Goal: Check status

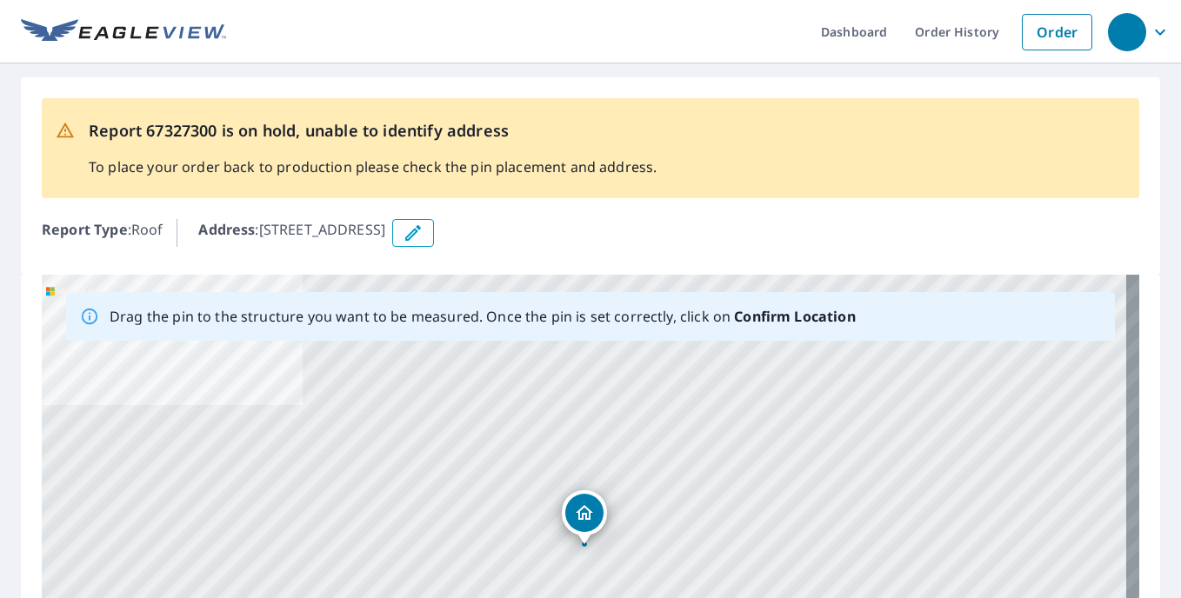
click at [144, 36] on img at bounding box center [123, 32] width 205 height 26
click at [841, 37] on link "Dashboard" at bounding box center [854, 31] width 94 height 63
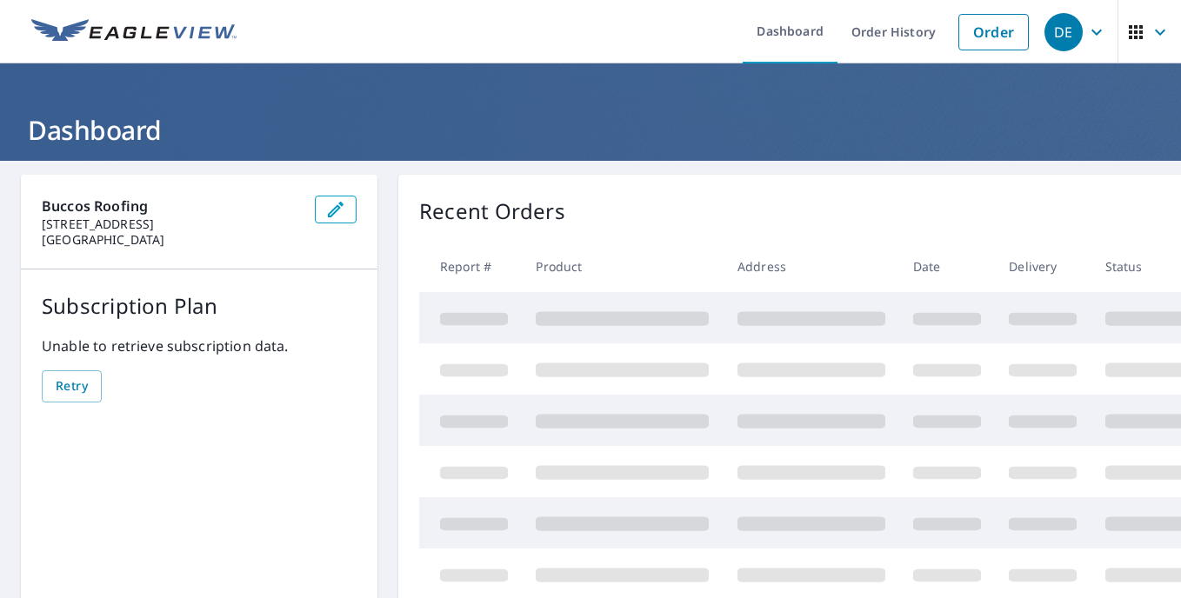
click at [922, 40] on link "Order History" at bounding box center [894, 31] width 112 height 63
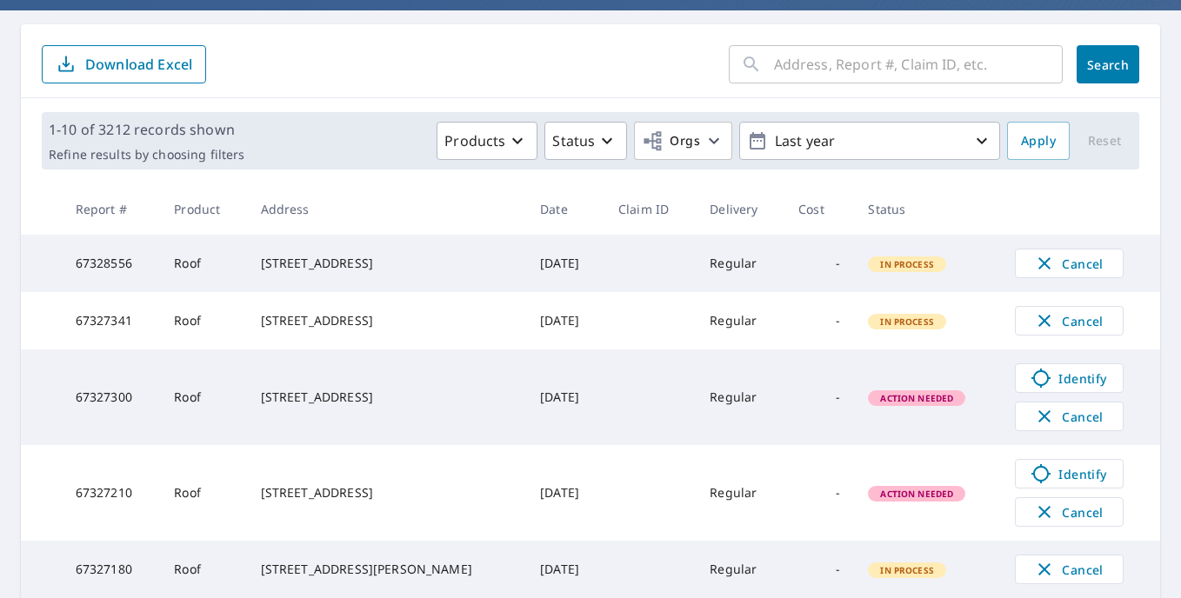
scroll to position [174, 0]
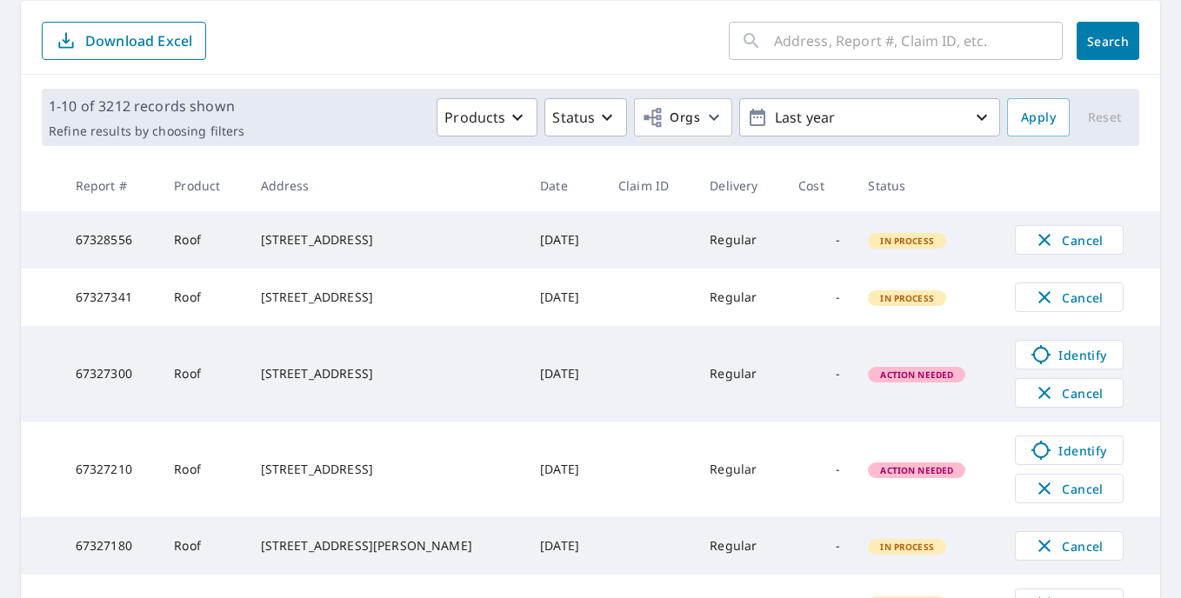
click at [1032, 460] on icon at bounding box center [1041, 450] width 19 height 19
click at [1031, 365] on icon at bounding box center [1041, 354] width 21 height 21
click at [1088, 465] on link "Identify" at bounding box center [1069, 451] width 109 height 30
click at [1045, 365] on span "Identify" at bounding box center [1069, 354] width 86 height 21
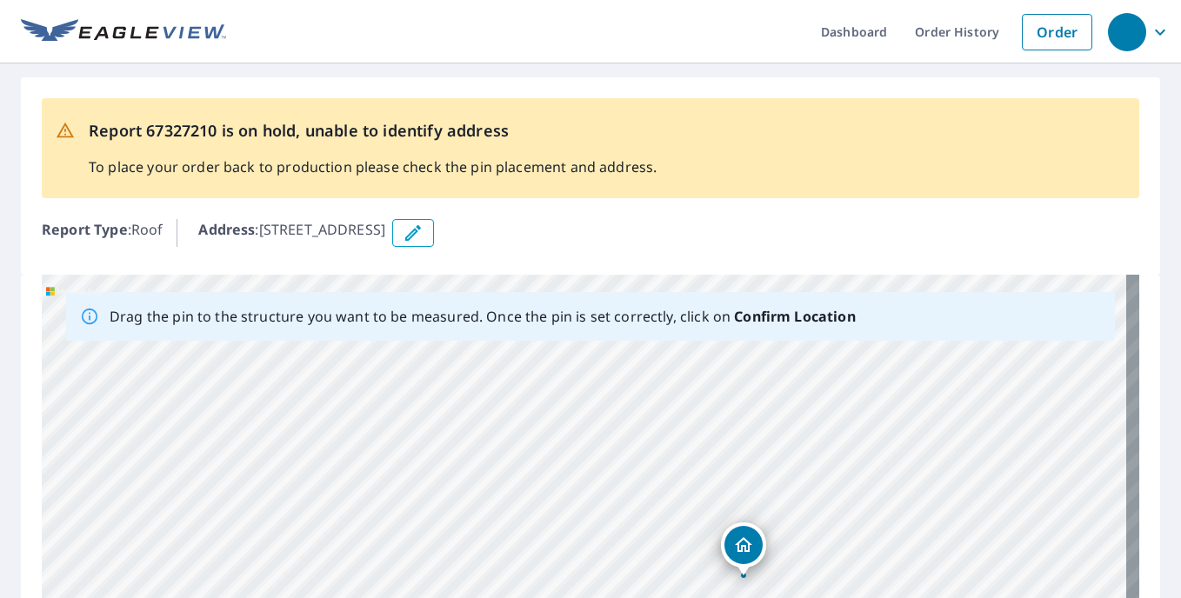
drag, startPoint x: 914, startPoint y: 486, endPoint x: 966, endPoint y: 591, distance: 117.5
click at [966, 591] on div "3100 Annapolis Ave Pittsburgh, PA 15216" at bounding box center [591, 547] width 1098 height 545
drag, startPoint x: 772, startPoint y: 532, endPoint x: 608, endPoint y: 402, distance: 209.2
drag, startPoint x: 657, startPoint y: 463, endPoint x: 757, endPoint y: 410, distance: 113.2
click at [757, 410] on div "3100 Annapolis Ave Pittsburgh, PA 15216" at bounding box center [591, 547] width 1098 height 545
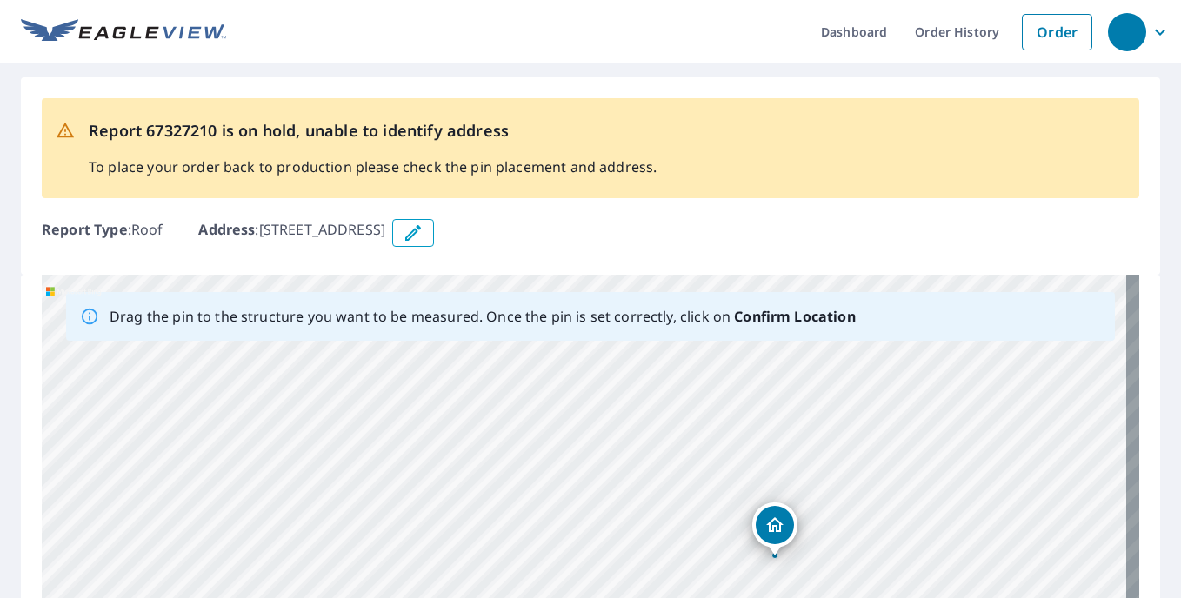
drag, startPoint x: 555, startPoint y: 531, endPoint x: 754, endPoint y: 517, distance: 199.7
click at [754, 517] on div "[STREET_ADDRESS]" at bounding box center [591, 547] width 1098 height 545
drag, startPoint x: 583, startPoint y: 491, endPoint x: 659, endPoint y: 384, distance: 132.3
click at [659, 384] on div "[STREET_ADDRESS]" at bounding box center [591, 547] width 1098 height 545
drag, startPoint x: 394, startPoint y: 377, endPoint x: 439, endPoint y: 447, distance: 83.7
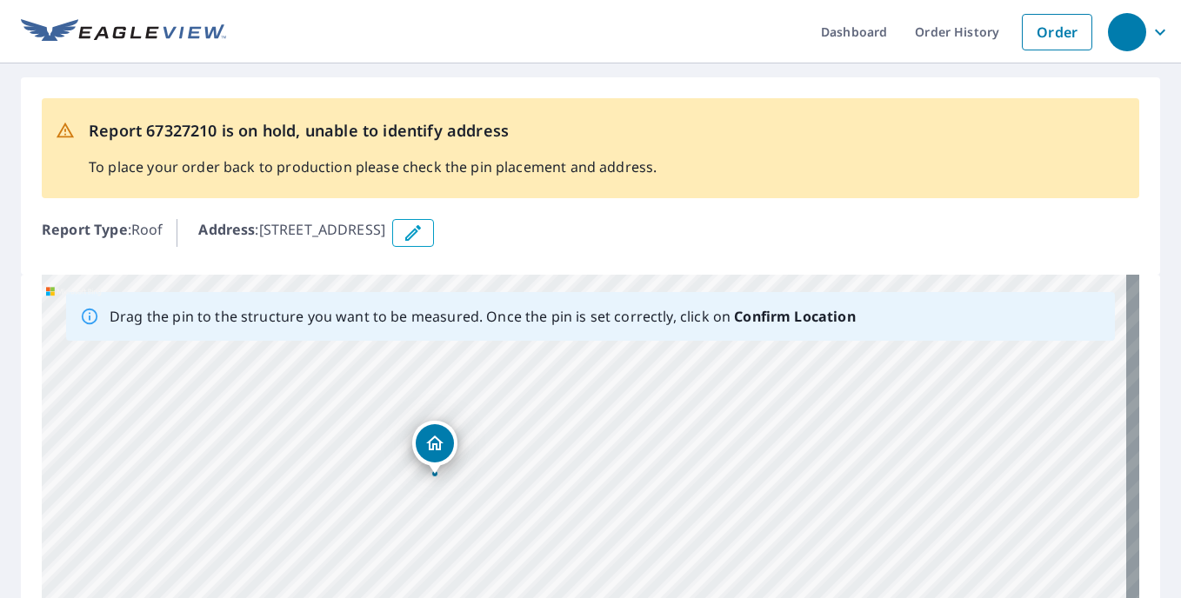
click at [439, 447] on div "[STREET_ADDRESS]" at bounding box center [591, 547] width 1098 height 545
drag, startPoint x: 697, startPoint y: 533, endPoint x: 675, endPoint y: 410, distance: 125.4
click at [675, 410] on div "[STREET_ADDRESS]" at bounding box center [591, 547] width 1098 height 545
drag, startPoint x: 551, startPoint y: 401, endPoint x: 561, endPoint y: 415, distance: 17.4
click at [561, 415] on div "[STREET_ADDRESS]" at bounding box center [591, 547] width 1098 height 545
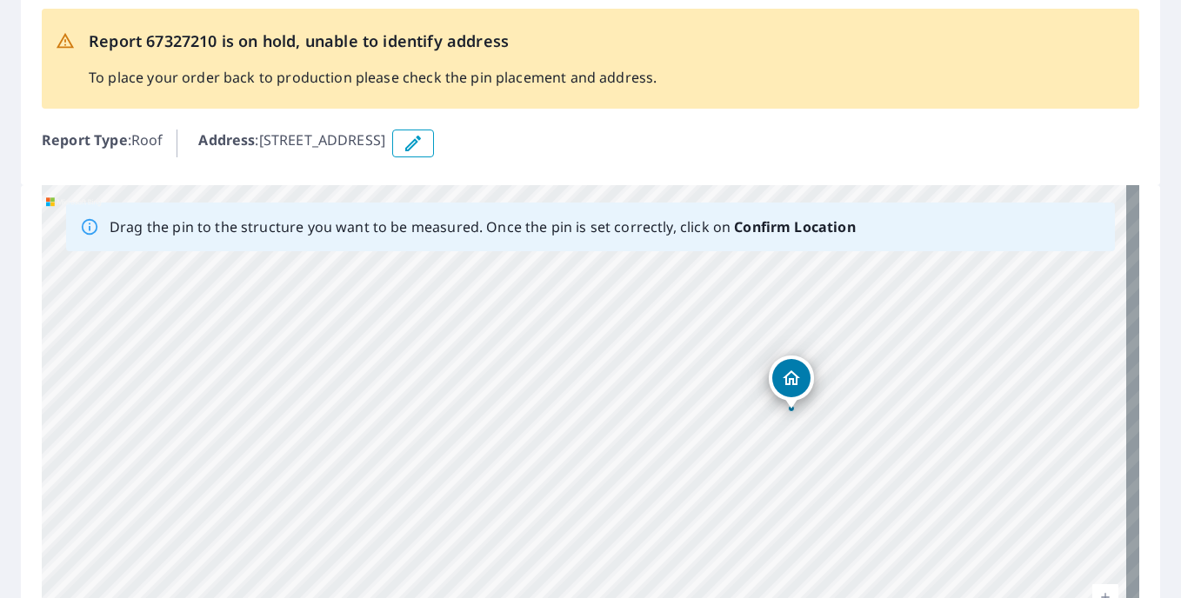
scroll to position [174, 0]
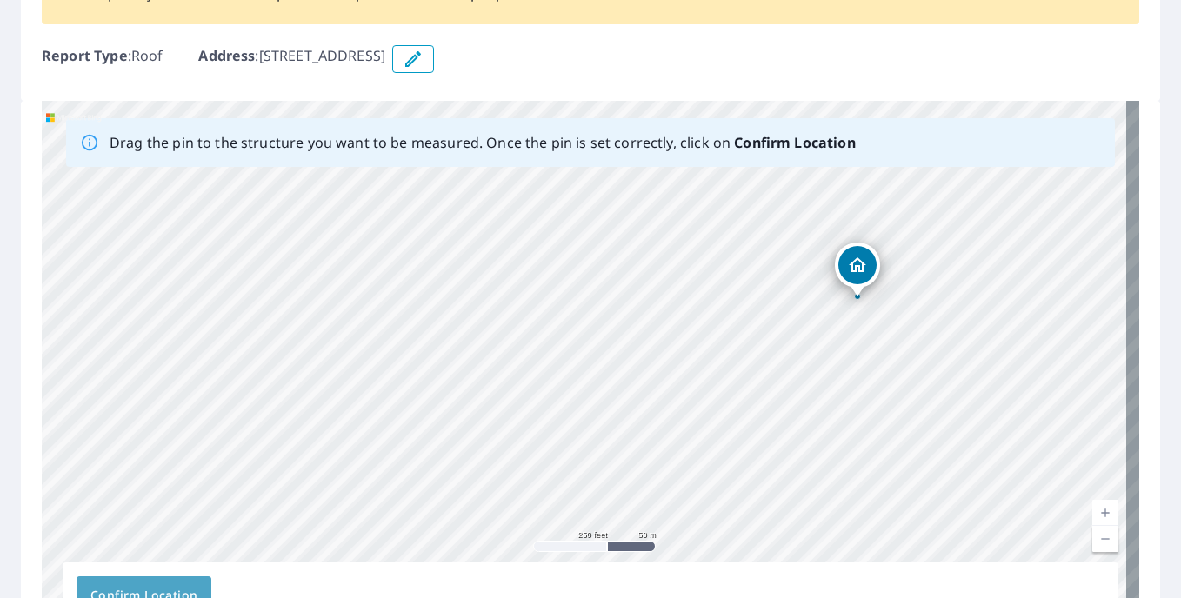
click at [158, 585] on span "Confirm Location" at bounding box center [143, 596] width 107 height 22
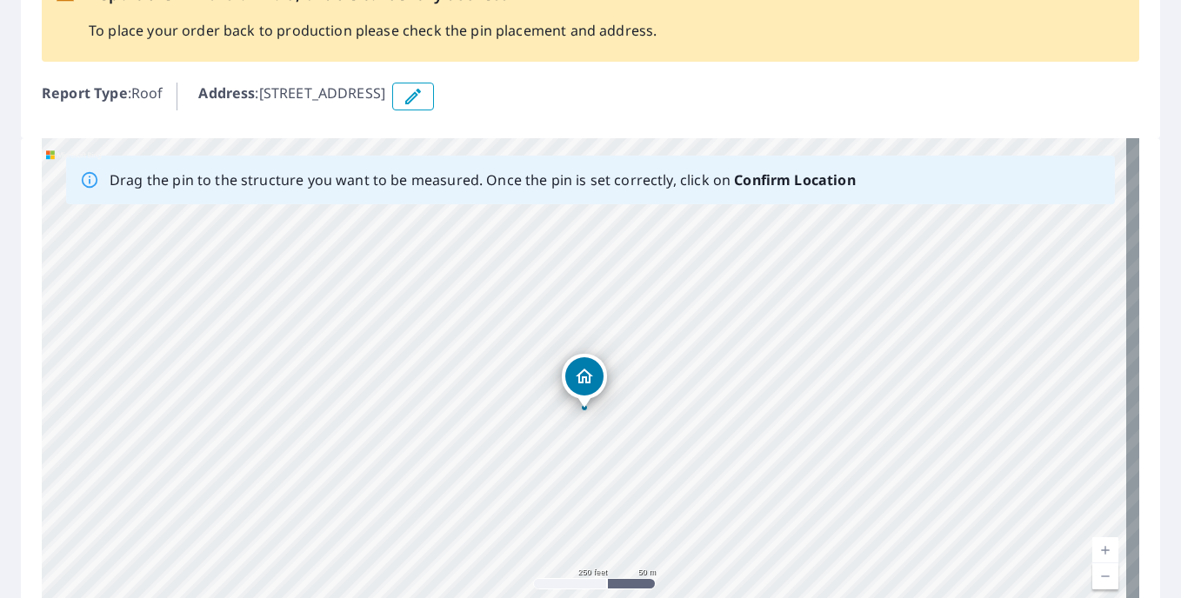
scroll to position [345, 0]
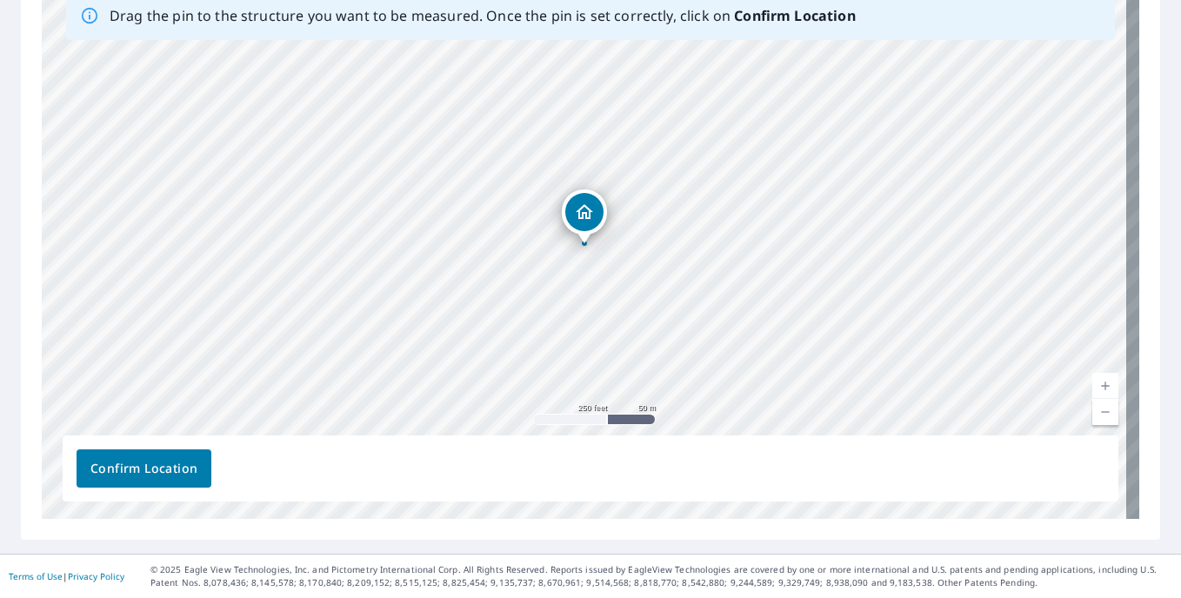
click at [191, 480] on button "Confirm Location" at bounding box center [144, 469] width 135 height 38
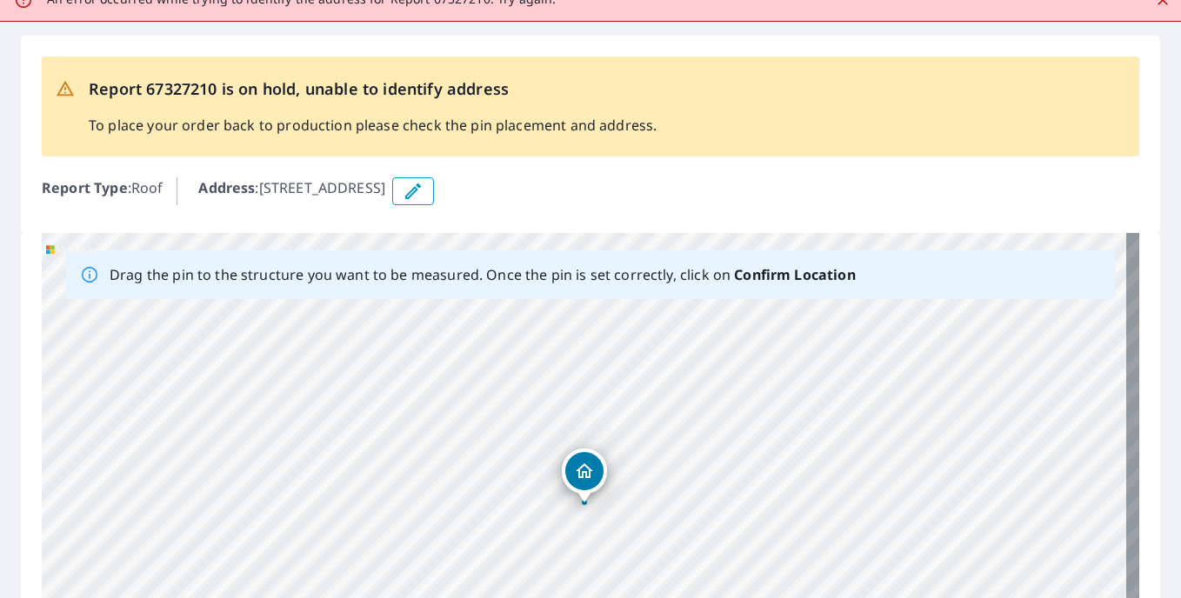
scroll to position [0, 0]
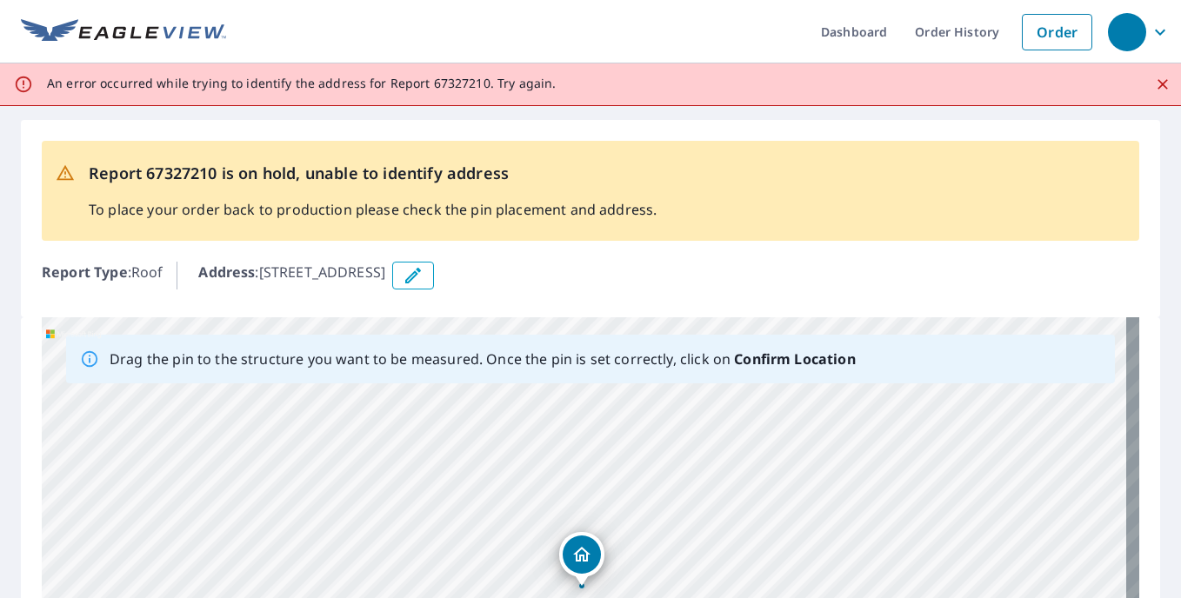
drag, startPoint x: 484, startPoint y: 481, endPoint x: 210, endPoint y: 111, distance: 460.1
click at [210, 111] on div "Report 67327210 is on hold, unable to identify address To place your order back…" at bounding box center [590, 502] width 1181 height 792
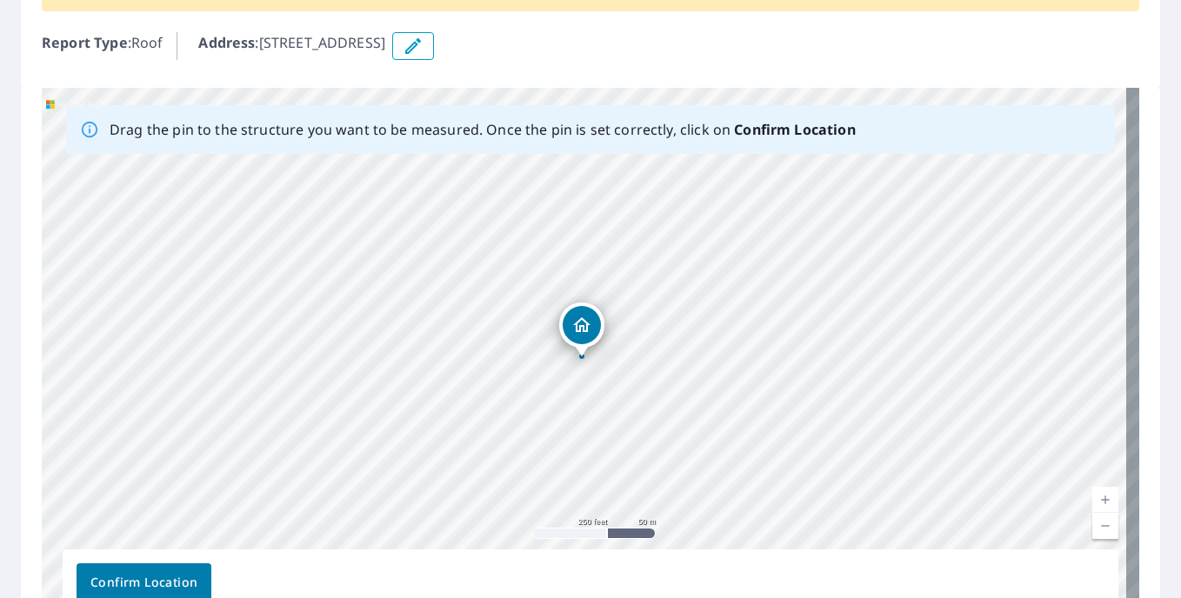
scroll to position [261, 0]
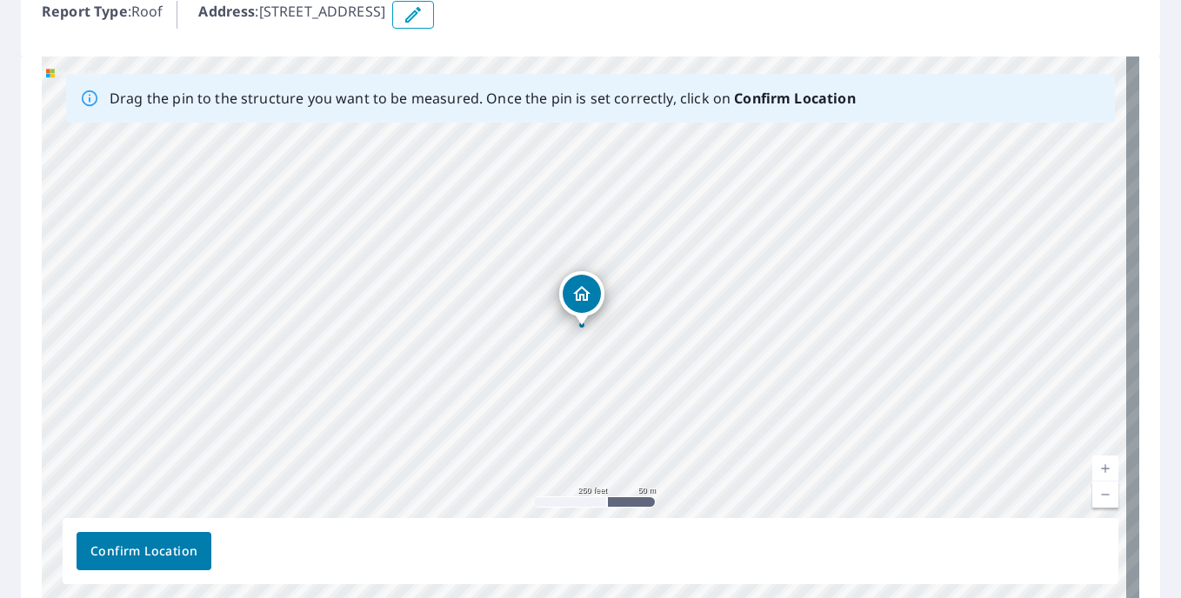
click at [190, 552] on span "Confirm Location" at bounding box center [143, 552] width 107 height 22
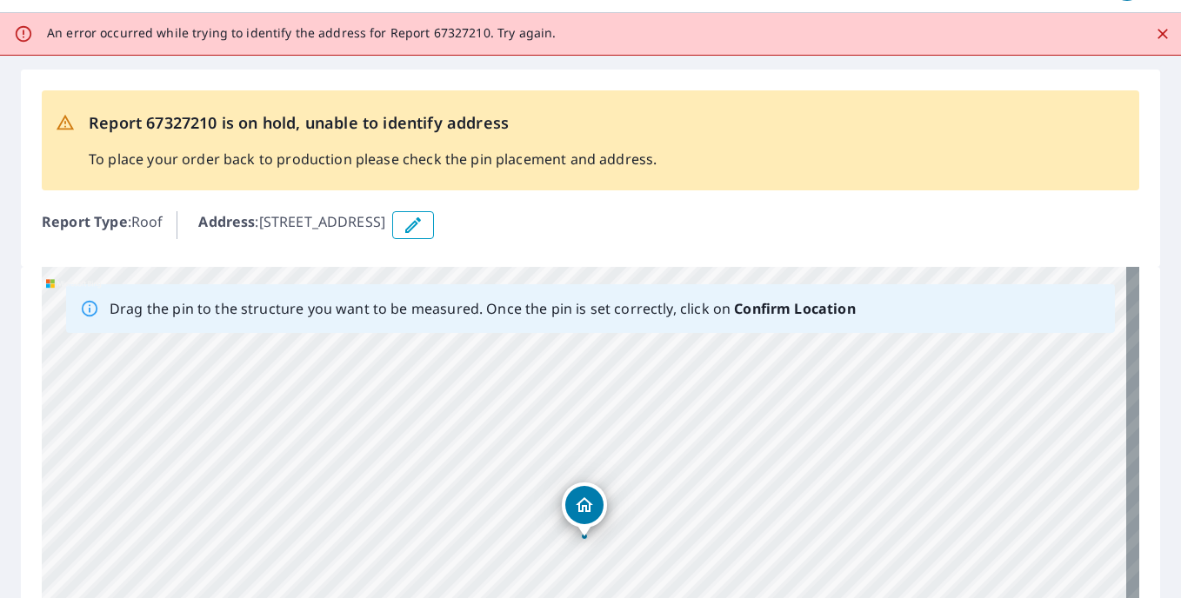
scroll to position [0, 0]
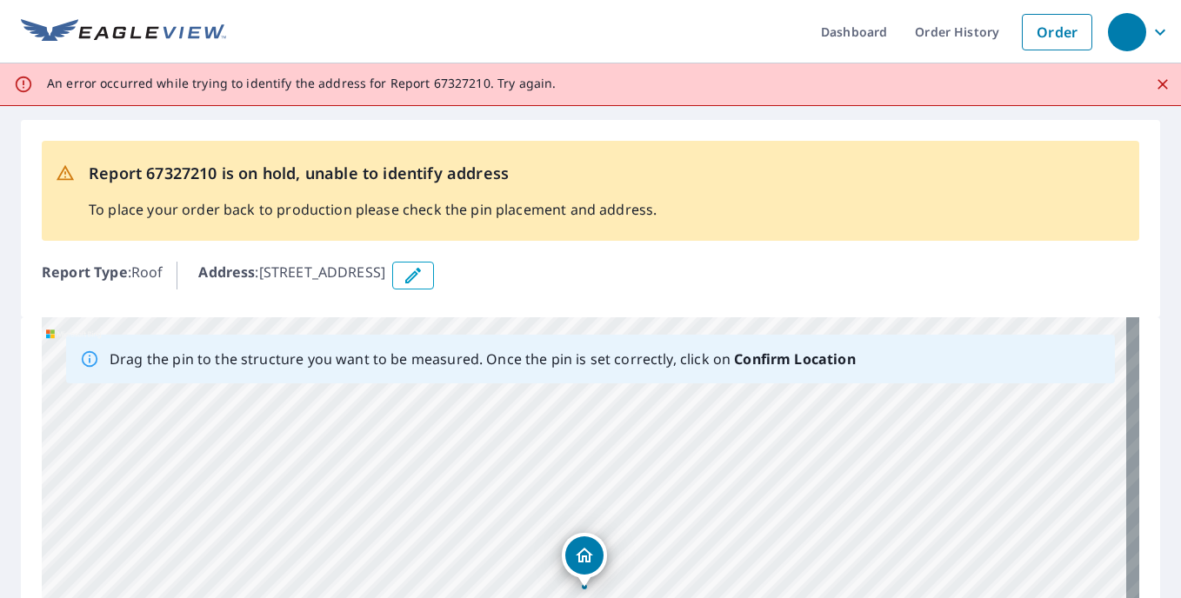
click at [434, 274] on button "button" at bounding box center [413, 276] width 42 height 28
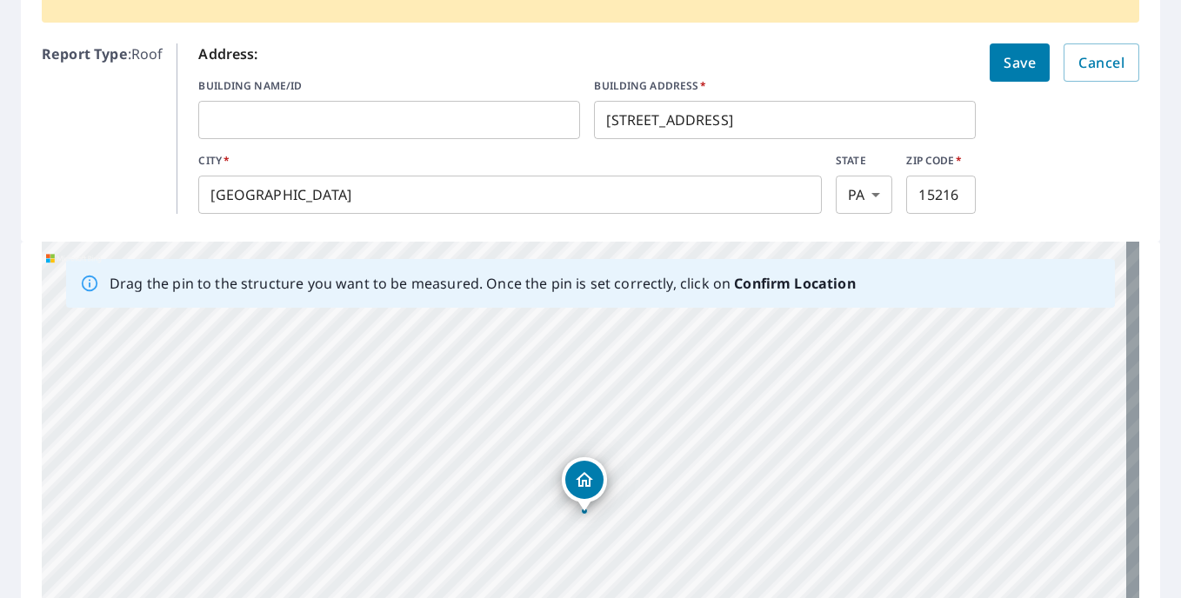
scroll to position [261, 0]
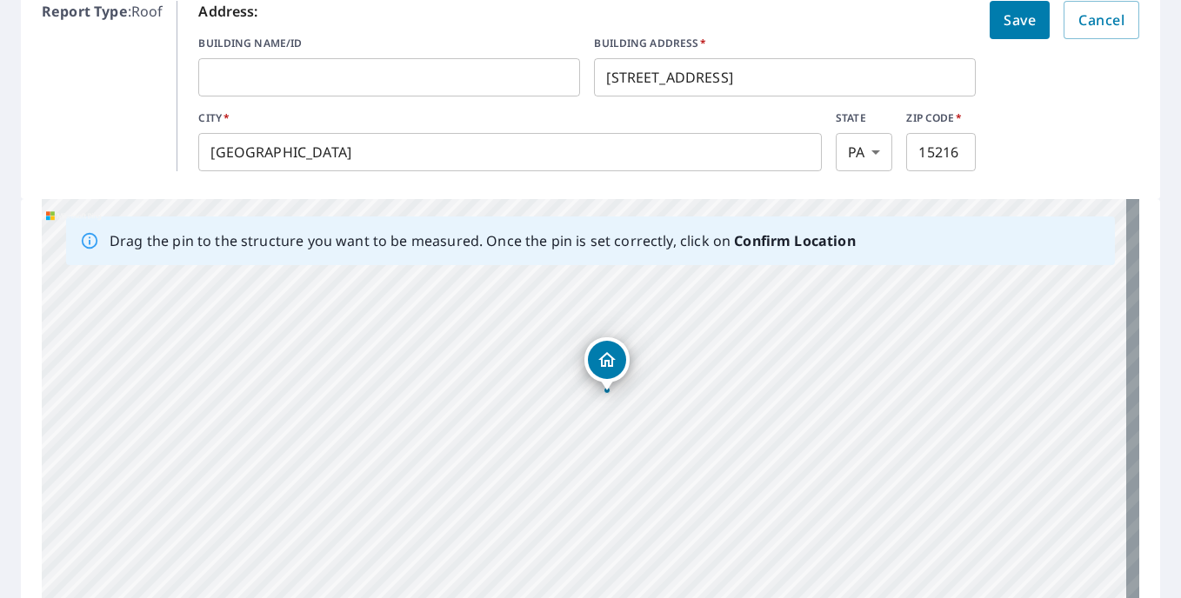
drag, startPoint x: 793, startPoint y: 503, endPoint x: 805, endPoint y: 448, distance: 56.0
click at [805, 448] on div "3100 Annapolis Ave Pittsburgh, PA 15216" at bounding box center [591, 471] width 1098 height 545
drag, startPoint x: 607, startPoint y: 372, endPoint x: 642, endPoint y: 456, distance: 90.5
click at [642, 456] on div "3100 Annapolis Ave Pittsburgh, PA 15216" at bounding box center [591, 471] width 1098 height 545
click at [634, 404] on div "3100 Annapolis Ave Pittsburgh, PA 15216" at bounding box center [591, 471] width 1098 height 545
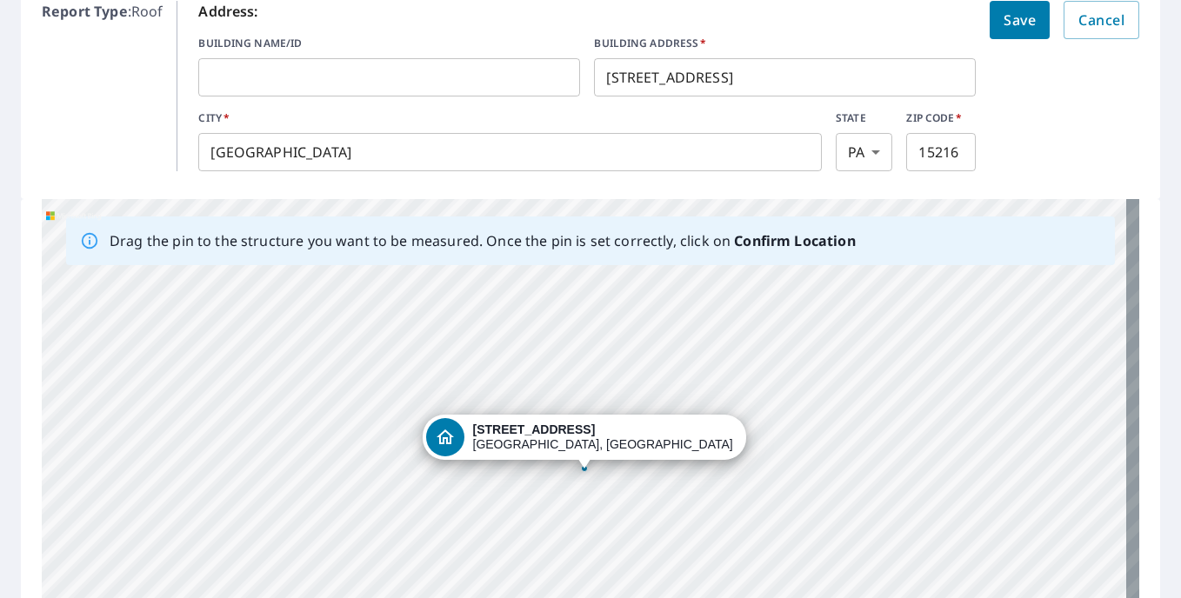
click at [634, 404] on div "3100 Annapolis Ave Pittsburgh, PA 15216" at bounding box center [591, 471] width 1098 height 545
click at [464, 448] on div "Dropped pin, building 1, Residential property, 3100 Annapolis Ave Pittsburgh, P…" at bounding box center [445, 437] width 38 height 38
click at [414, 70] on input "text" at bounding box center [389, 77] width 382 height 49
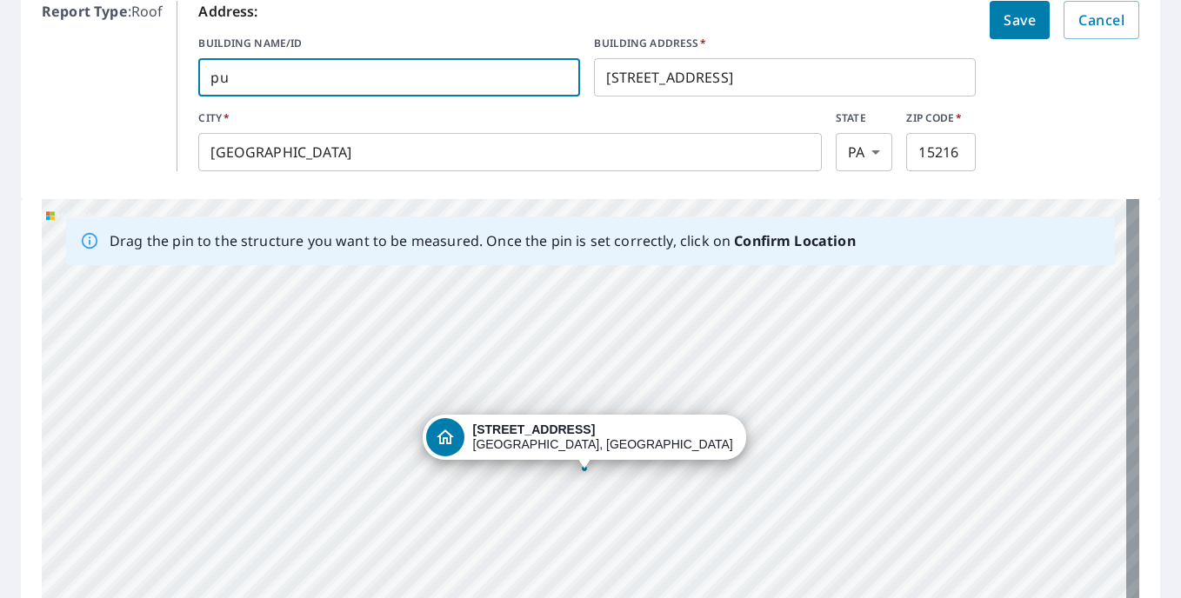
type input "p"
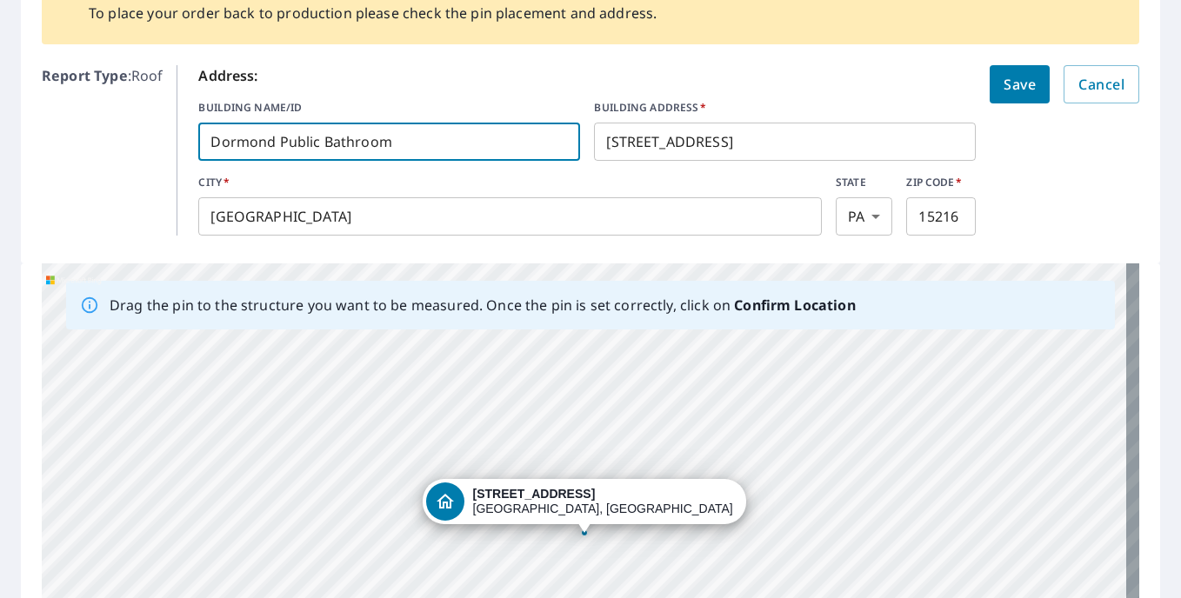
scroll to position [174, 0]
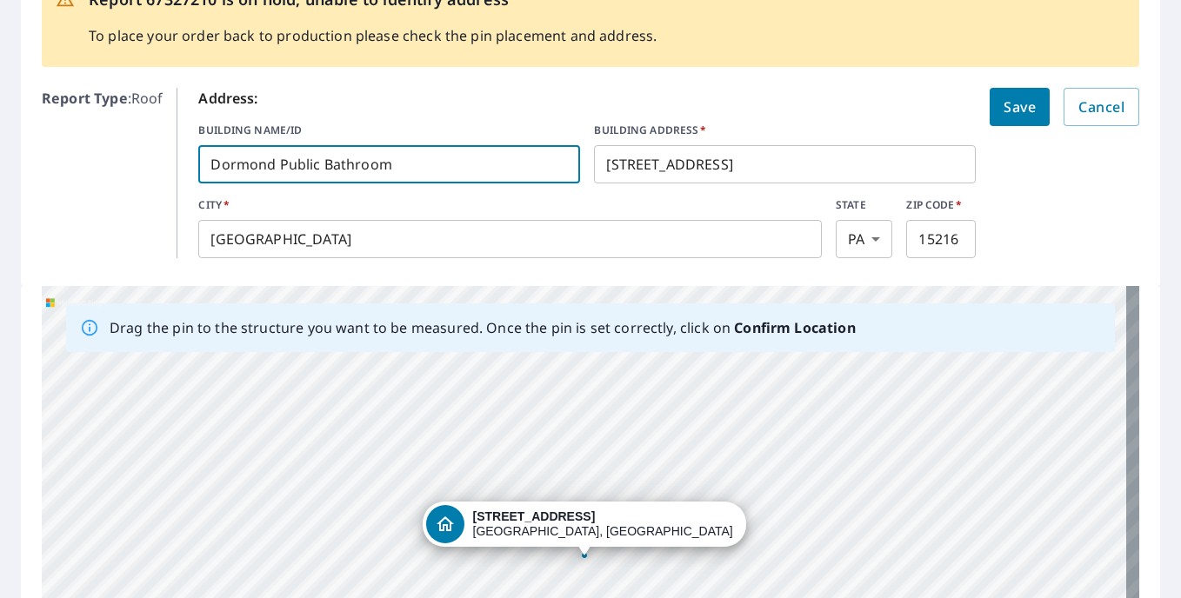
type input "Dormond Public Bathroom"
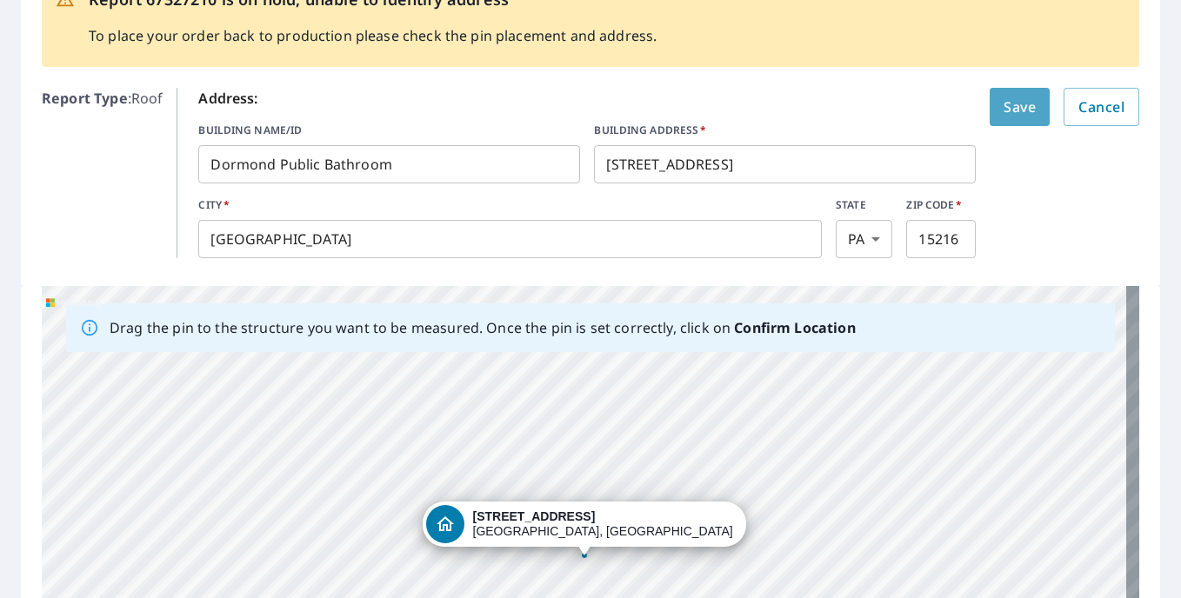
click at [1012, 109] on span "Save" at bounding box center [1020, 107] width 32 height 24
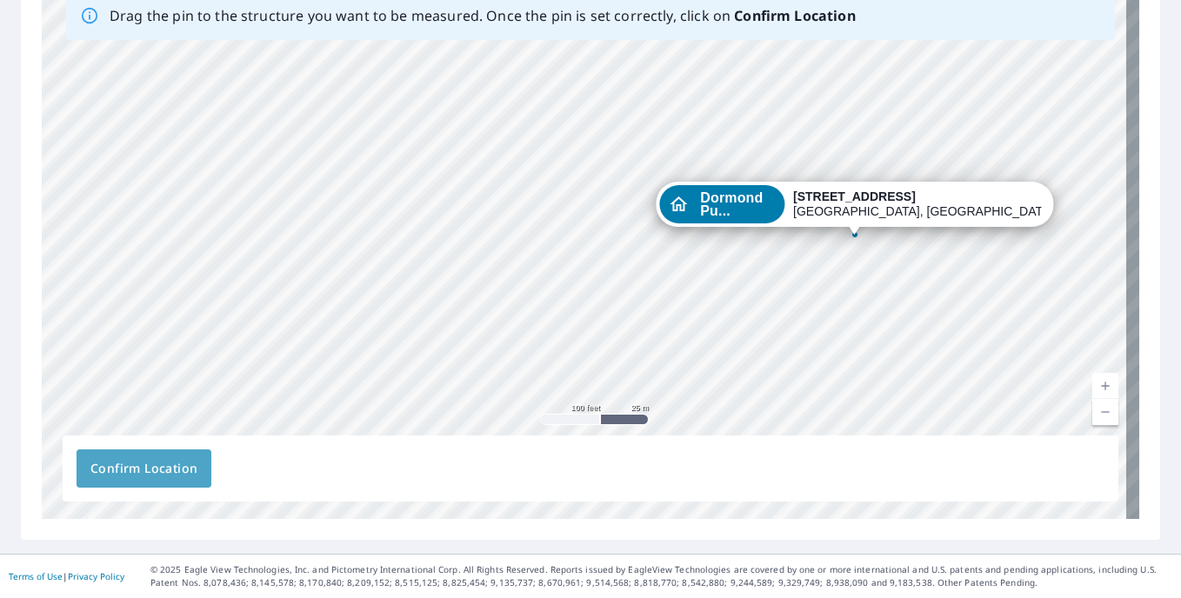
click at [170, 467] on span "Confirm Location" at bounding box center [143, 469] width 107 height 22
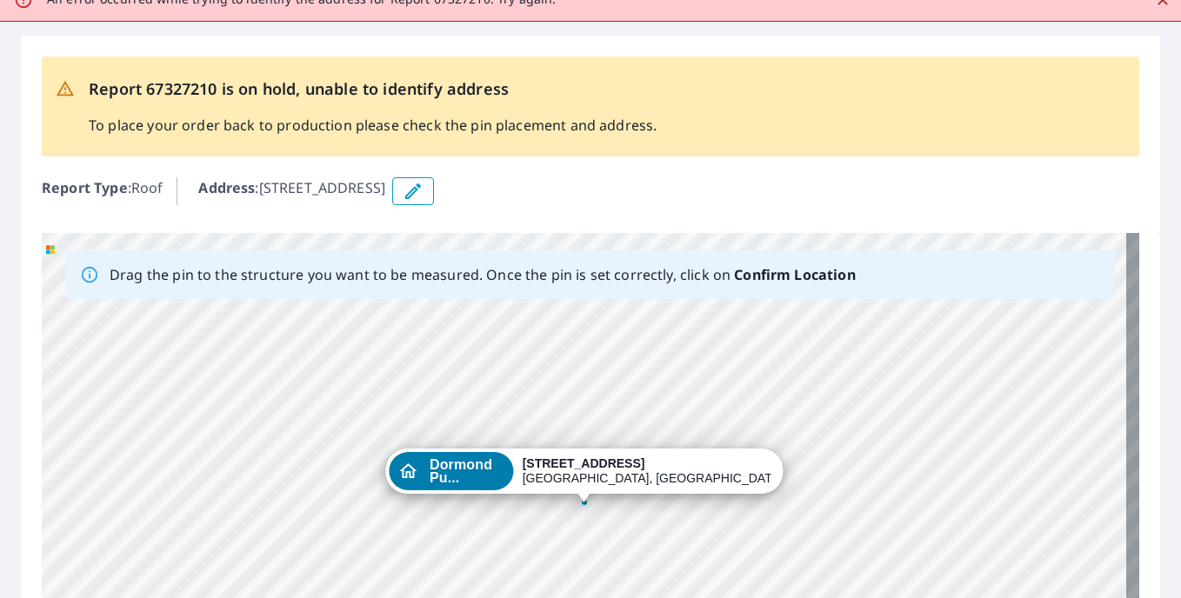
scroll to position [0, 0]
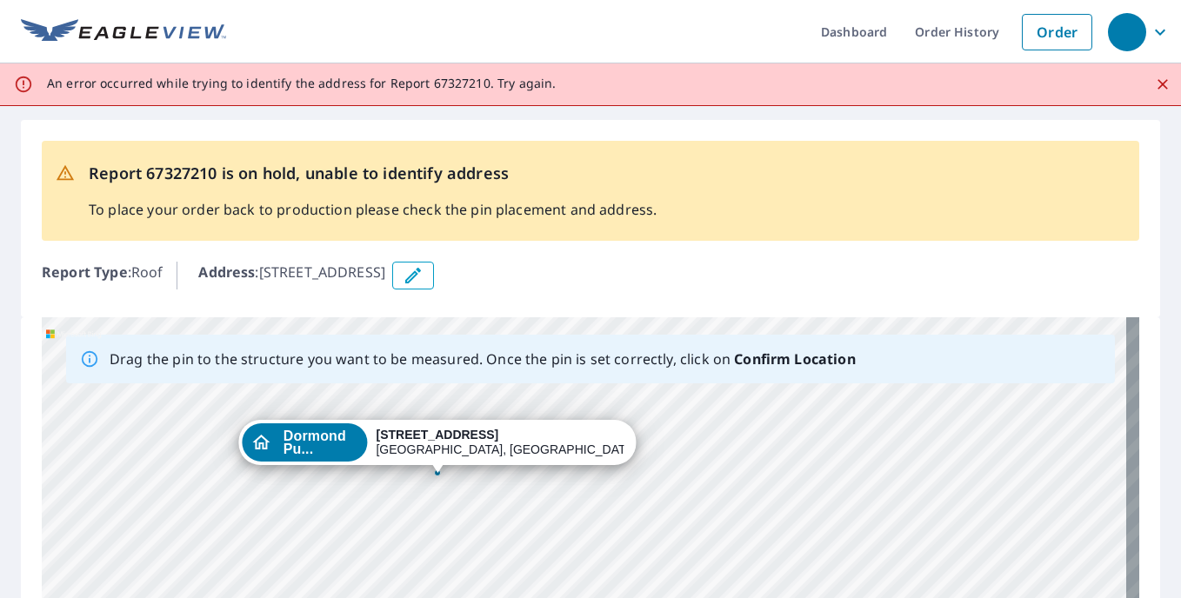
drag, startPoint x: 365, startPoint y: 451, endPoint x: 903, endPoint y: 571, distance: 550.8
click at [903, 571] on div "Dormond Pu... 3100 Annapolis Ave Pittsburgh, PA 15216" at bounding box center [591, 589] width 1098 height 545
click at [566, 465] on div "Dormond Pu... 3100 Annapolis Ave Pittsburgh, PA 15216" at bounding box center [591, 589] width 1098 height 545
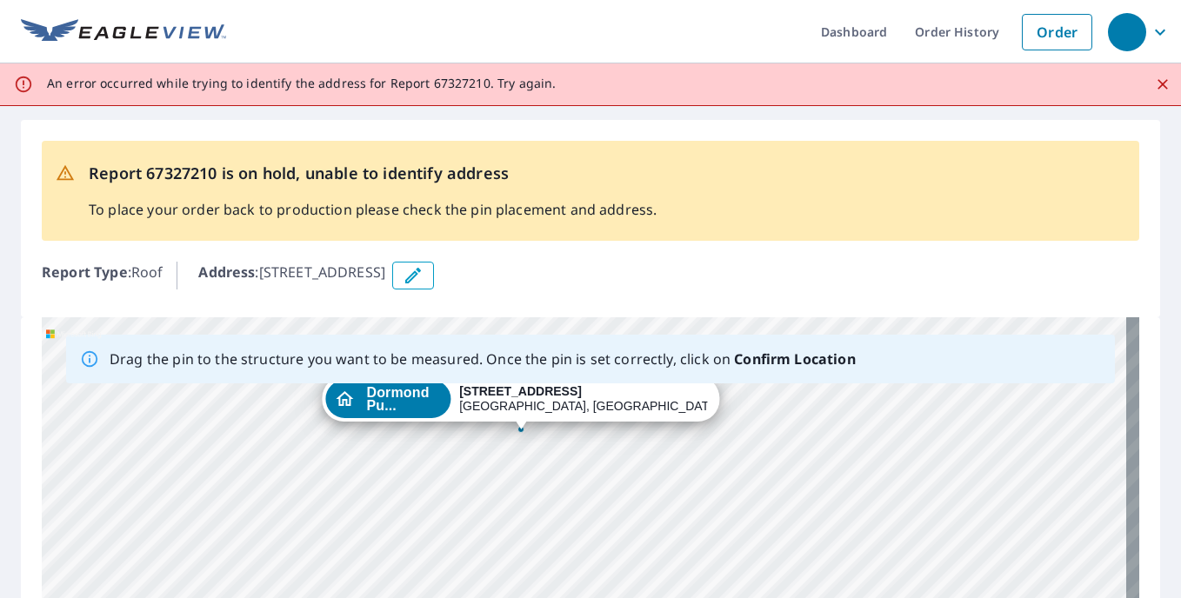
drag, startPoint x: 439, startPoint y: 470, endPoint x: 523, endPoint y: 426, distance: 94.2
click at [523, 426] on div "Dormond Pu... 3100 Annapolis Ave Pittsburgh, PA 15216" at bounding box center [591, 589] width 1098 height 545
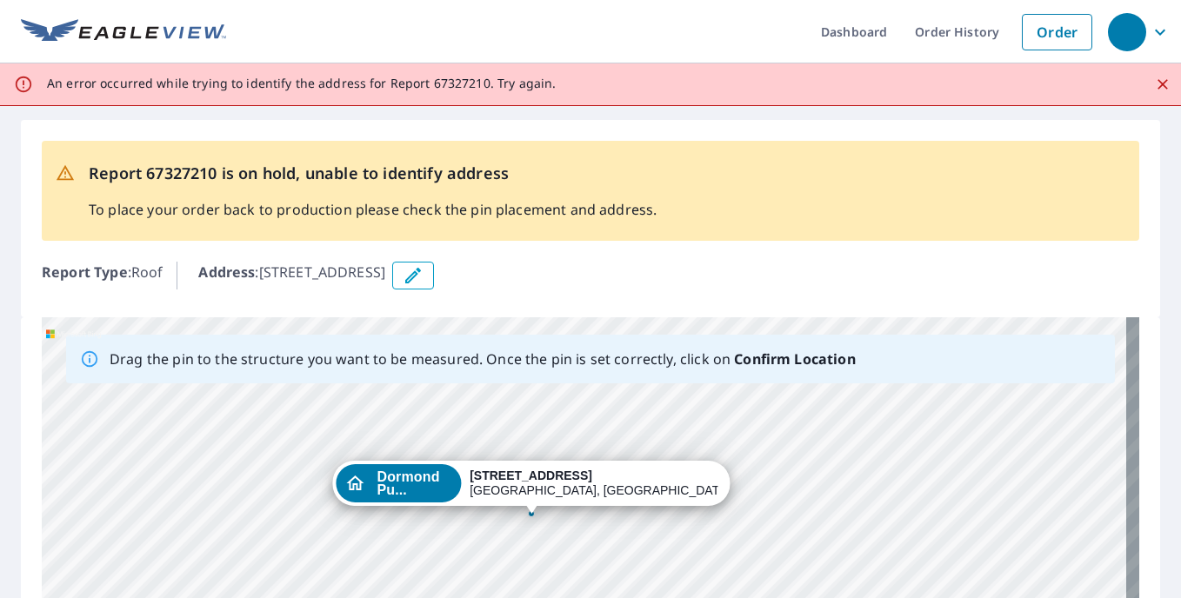
drag, startPoint x: 556, startPoint y: 502, endPoint x: 533, endPoint y: 512, distance: 24.9
click at [533, 512] on div "Dormond Pu... 3100 Annapolis Ave Pittsburgh, PA 15216" at bounding box center [591, 589] width 1098 height 545
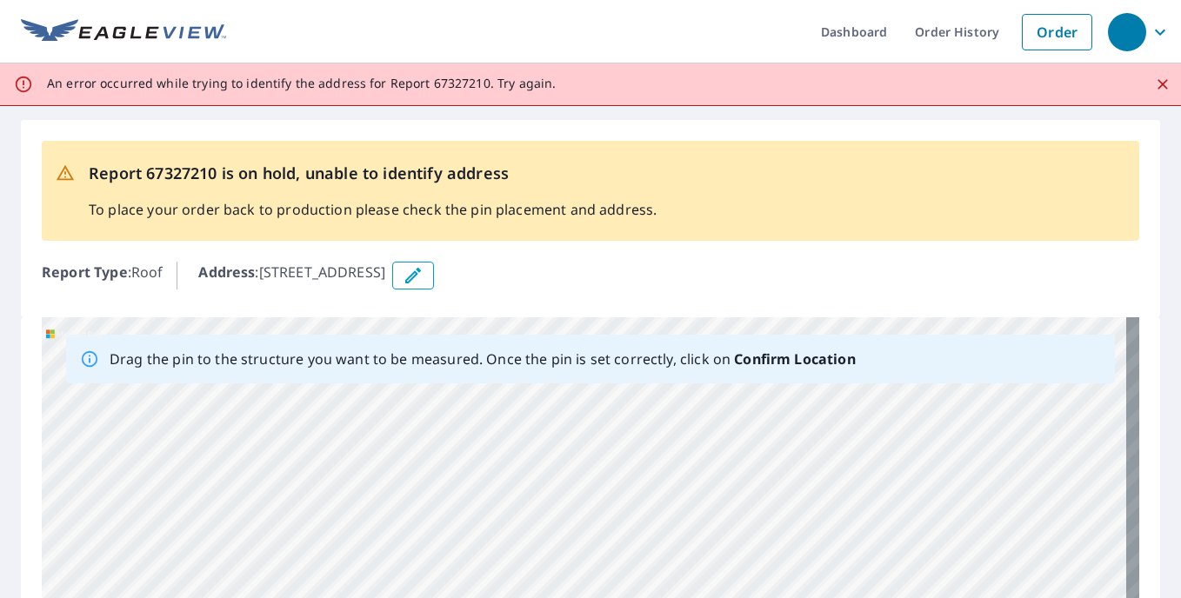
drag, startPoint x: 599, startPoint y: 511, endPoint x: 455, endPoint y: 272, distance: 278.7
click at [455, 272] on div "Report 67327210 is on hold, unable to identify address To place your order back…" at bounding box center [590, 502] width 1181 height 792
drag, startPoint x: 679, startPoint y: 456, endPoint x: 591, endPoint y: 355, distance: 134.4
click at [591, 355] on div "Drag the pin to the structure you want to be measured. Once the pin is set corr…" at bounding box center [591, 589] width 1098 height 545
click at [587, 494] on div "Dormond Pu... 3100 Annapolis Ave Pittsburgh, PA 15216" at bounding box center [591, 589] width 1098 height 545
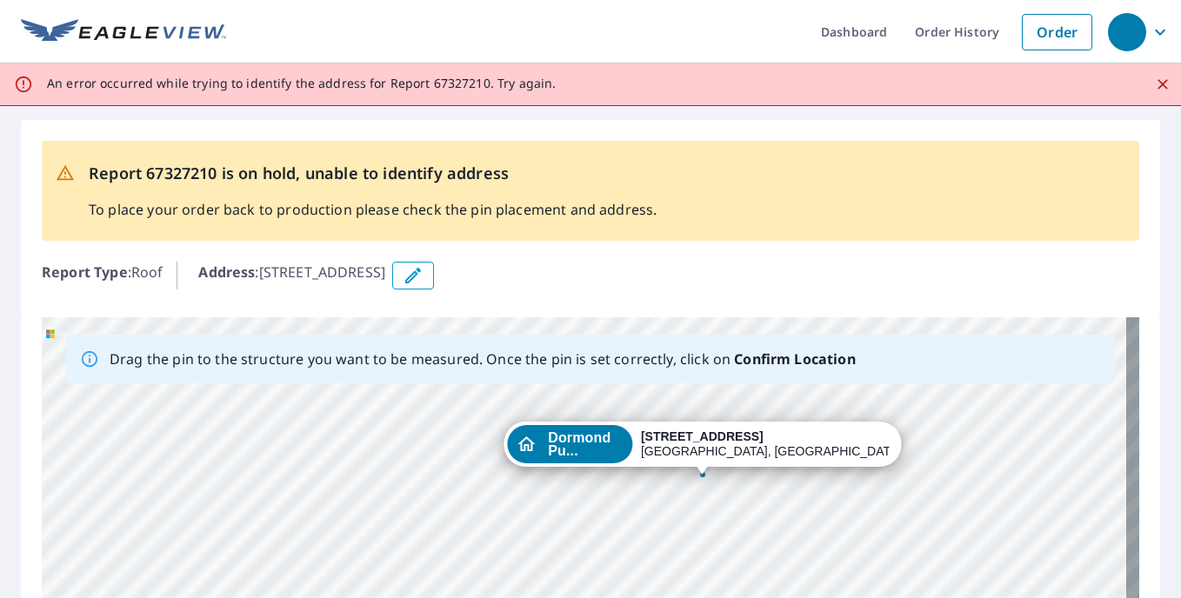
drag, startPoint x: 851, startPoint y: 471, endPoint x: 745, endPoint y: 364, distance: 150.1
click at [745, 364] on div "Drag the pin to the structure you want to be measured. Once the pin is set corr…" at bounding box center [591, 589] width 1098 height 545
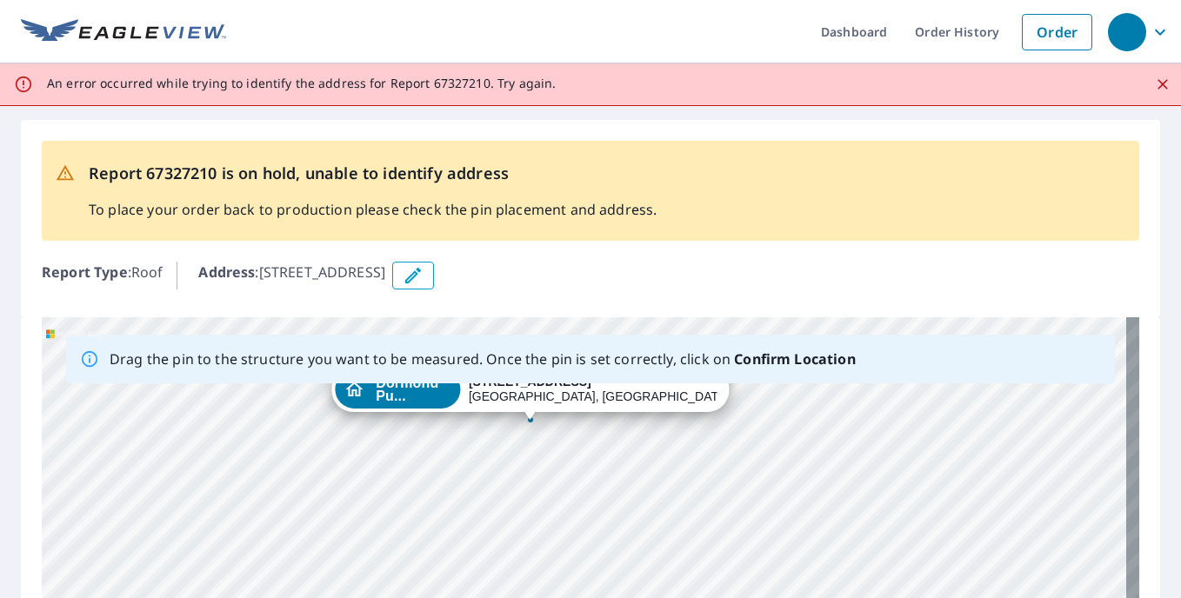
drag, startPoint x: 775, startPoint y: 490, endPoint x: 614, endPoint y: 369, distance: 201.3
click at [614, 369] on div "Drag the pin to the structure you want to be measured. Once the pin is set corr…" at bounding box center [591, 589] width 1098 height 545
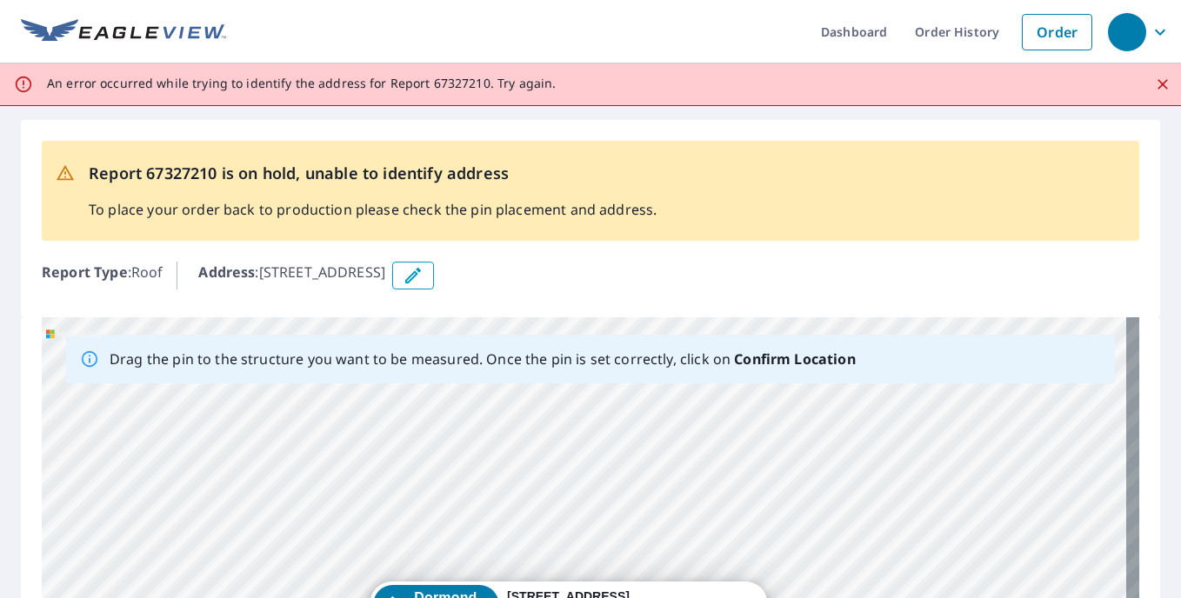
click at [740, 500] on div "Dormond Pu... 3100 Annapolis Ave Pittsburgh, PA 15216" at bounding box center [591, 589] width 1098 height 545
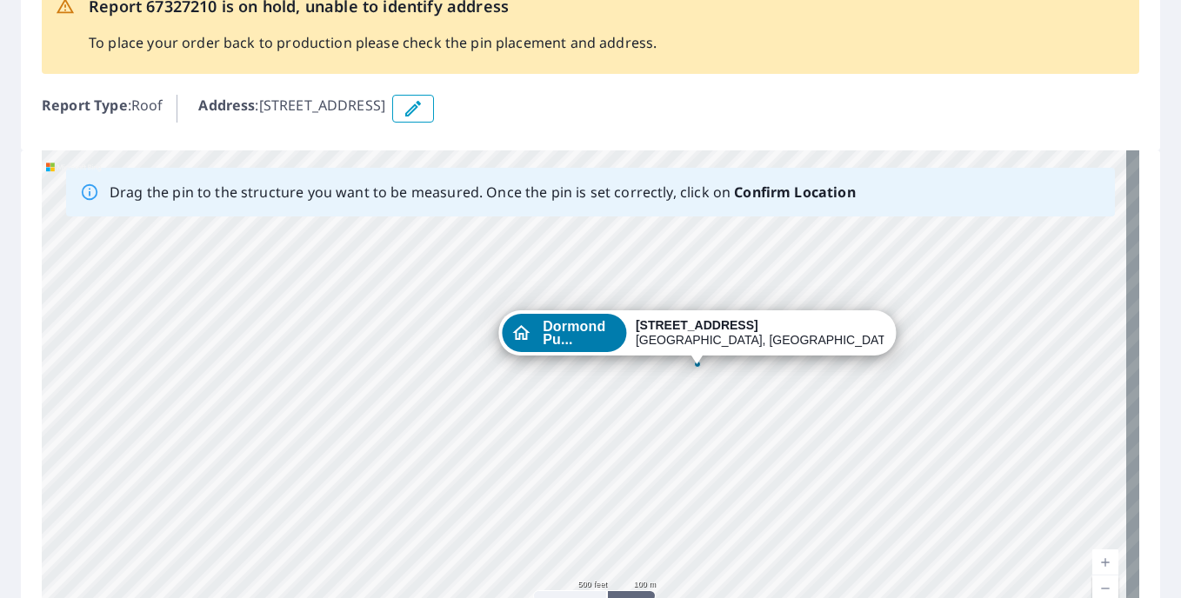
scroll to position [174, 0]
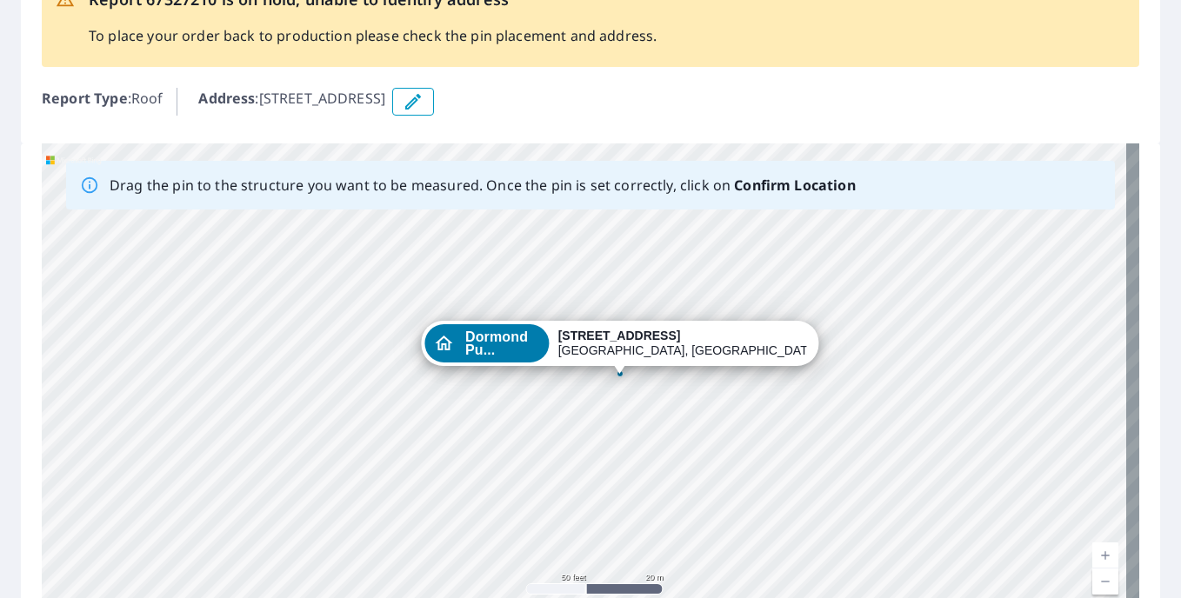
drag, startPoint x: 566, startPoint y: 302, endPoint x: 672, endPoint y: 505, distance: 229.1
click at [672, 505] on div "Dormond Pu... 3100 Annapolis Ave Pittsburgh, PA 15216" at bounding box center [591, 416] width 1098 height 545
click at [541, 343] on span "Dormond Pu..." at bounding box center [503, 344] width 76 height 26
click at [536, 344] on div "Dormond Pu..." at bounding box center [486, 344] width 125 height 38
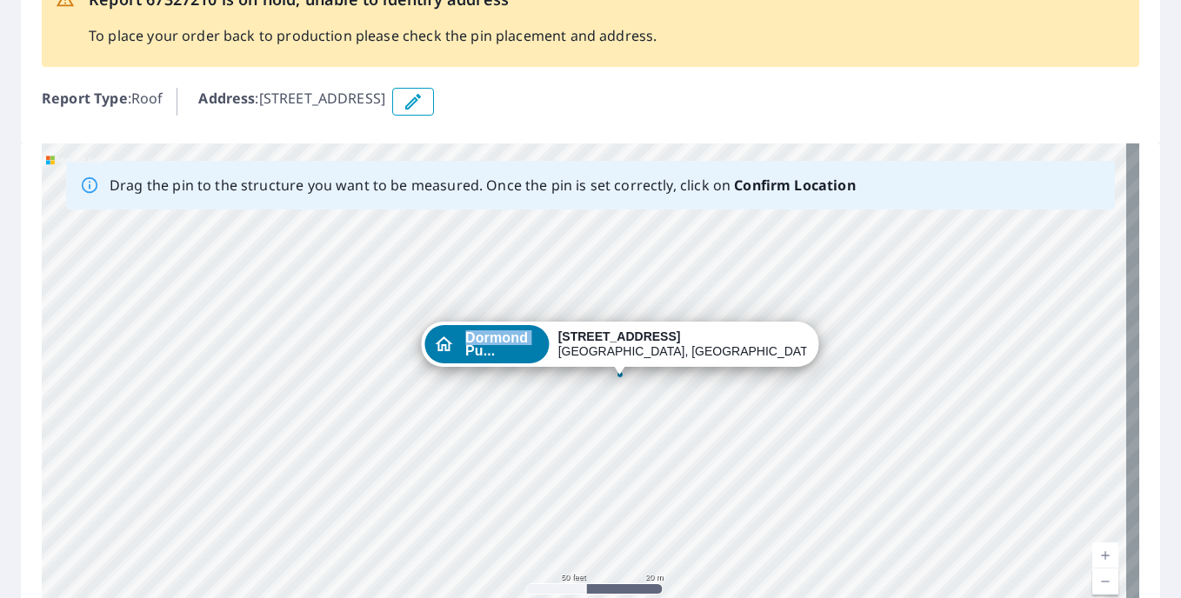
click at [452, 344] on icon "Dropped pin, building Dormond Public Bathroom, Residential property, 3100 Annap…" at bounding box center [443, 344] width 17 height 15
click at [454, 348] on icon "Dropped pin, building Dormond Public Bathroom, Residential property, 3100 Annap…" at bounding box center [443, 344] width 21 height 21
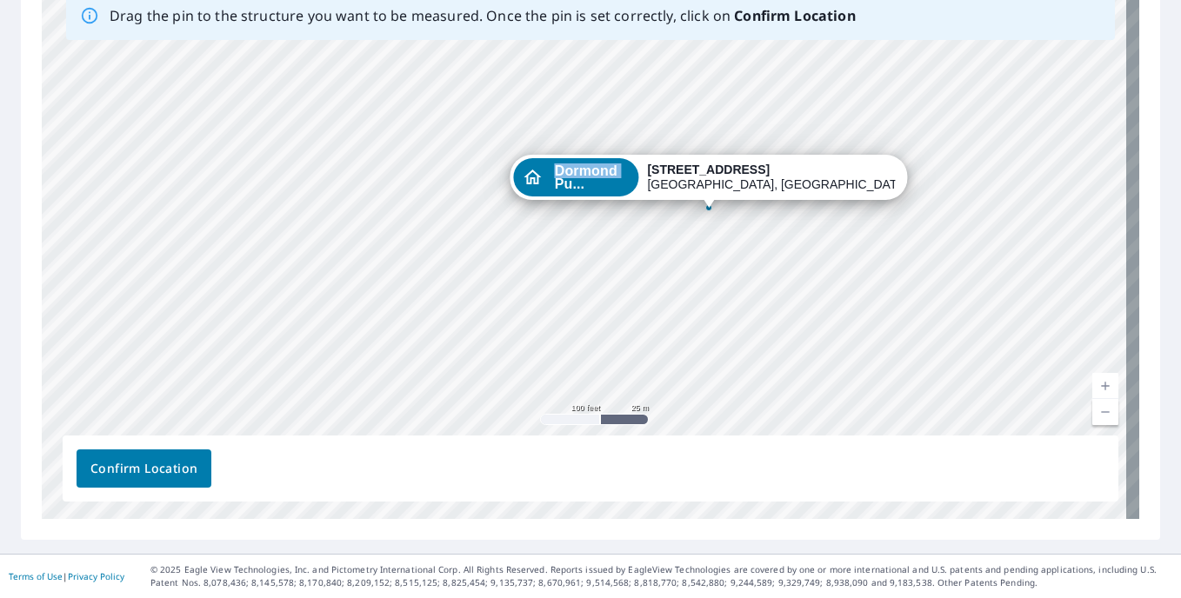
click at [144, 470] on span "Confirm Location" at bounding box center [143, 469] width 107 height 22
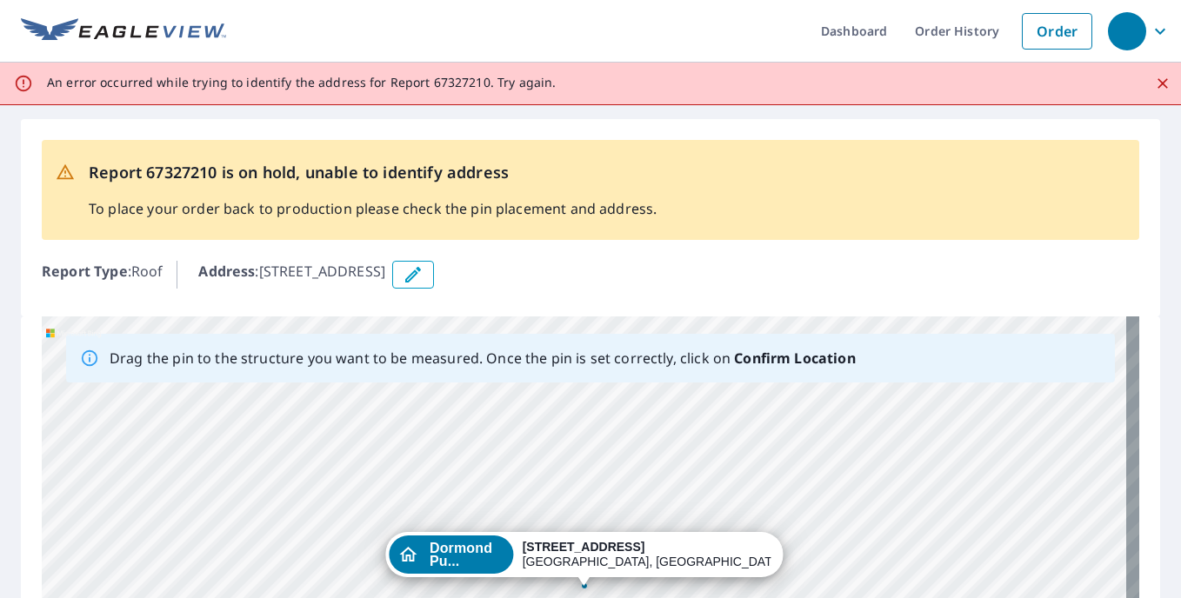
scroll to position [0, 0]
click at [434, 278] on button "button" at bounding box center [413, 276] width 42 height 28
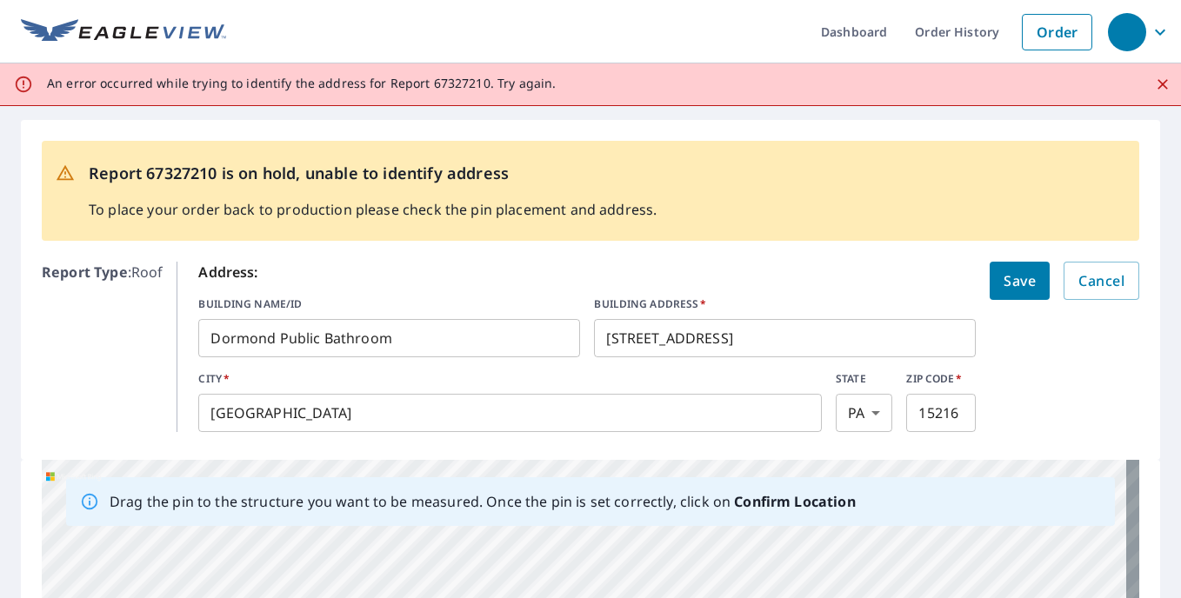
click at [1019, 294] on button "Save" at bounding box center [1020, 281] width 60 height 38
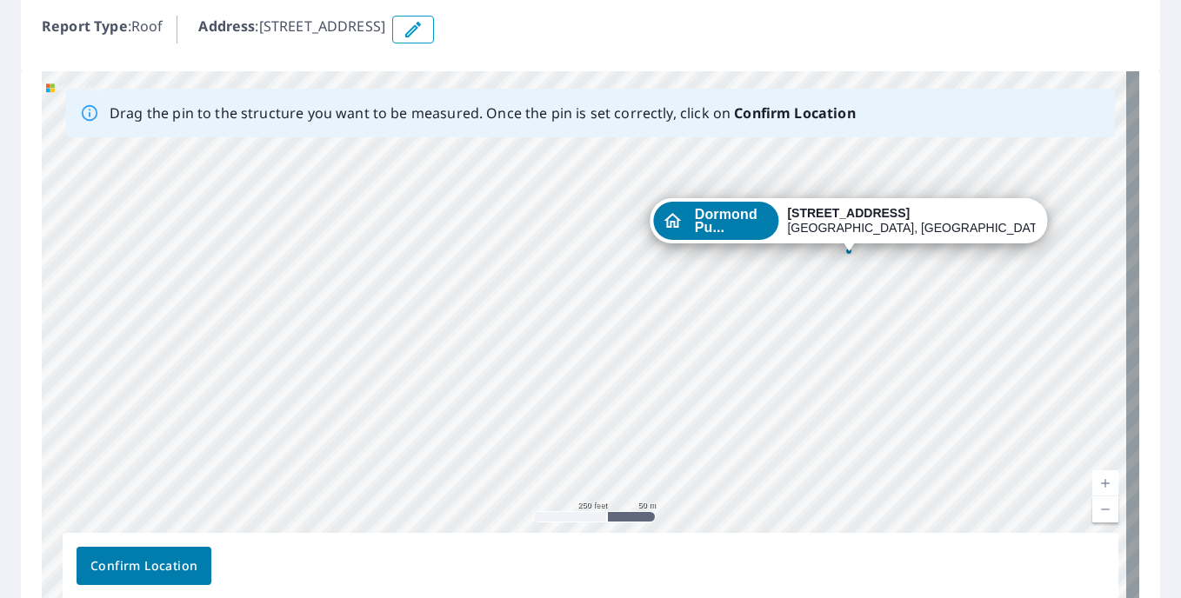
scroll to position [344, 0]
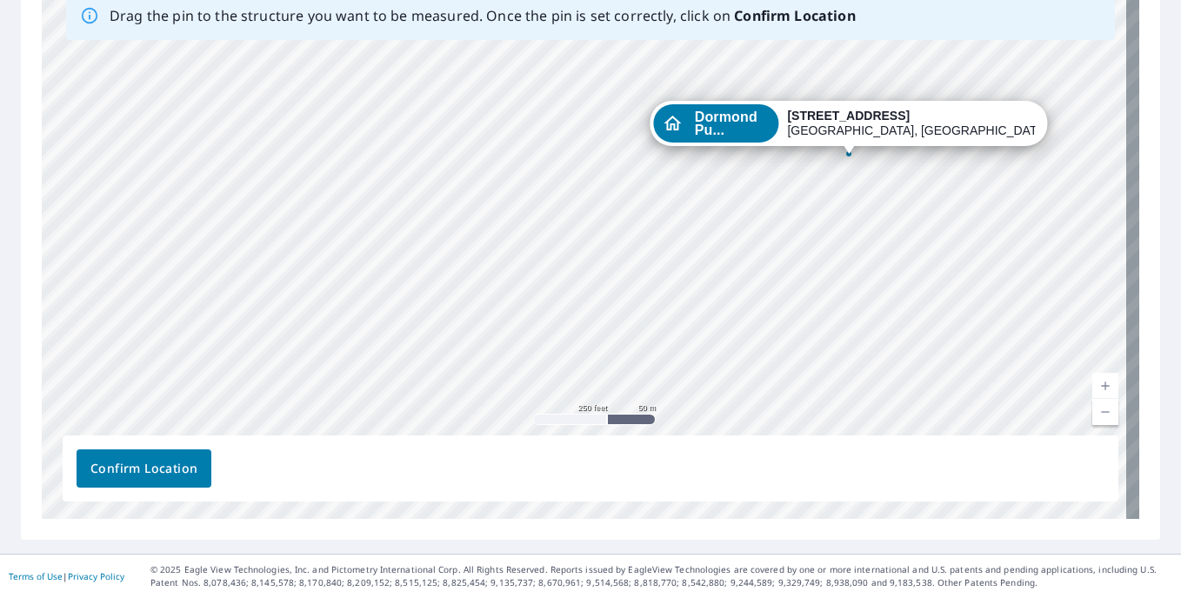
click at [181, 481] on button "Confirm Location" at bounding box center [144, 469] width 135 height 38
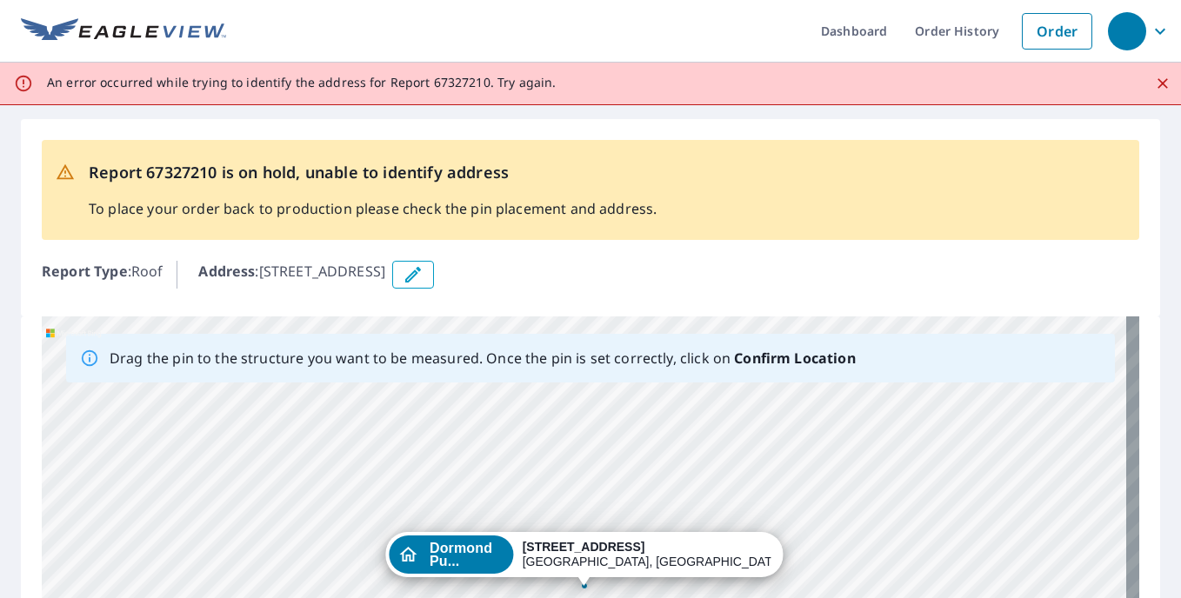
scroll to position [0, 0]
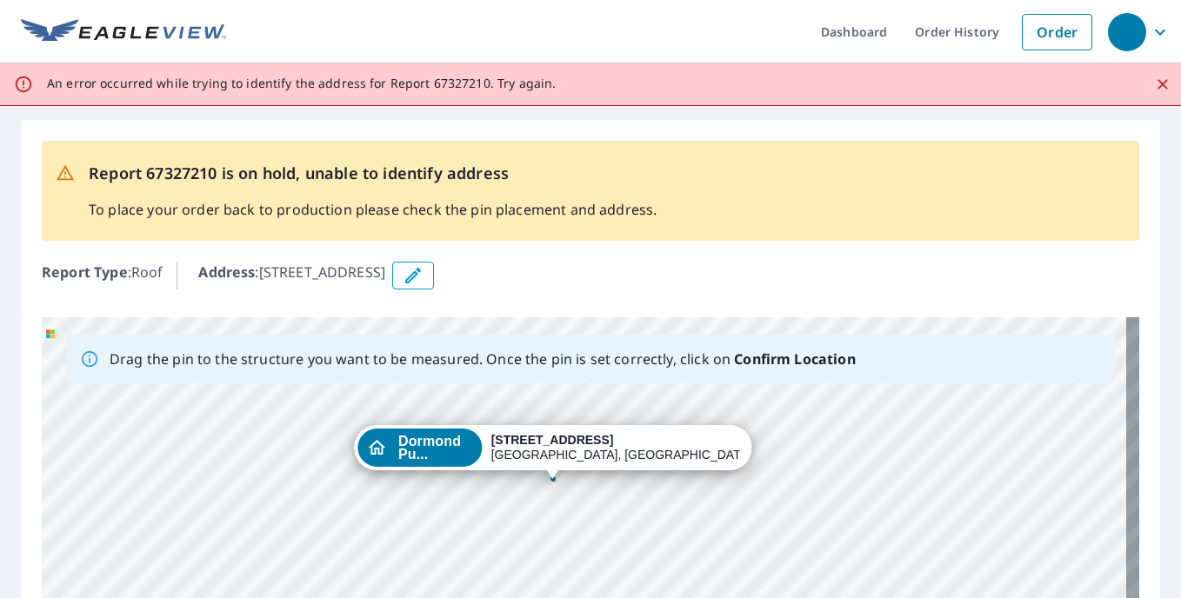
drag, startPoint x: 350, startPoint y: 493, endPoint x: 309, endPoint y: 371, distance: 129.3
click at [309, 371] on div "Drag the pin to the structure you want to be measured. Once the pin is set corr…" at bounding box center [591, 589] width 1098 height 545
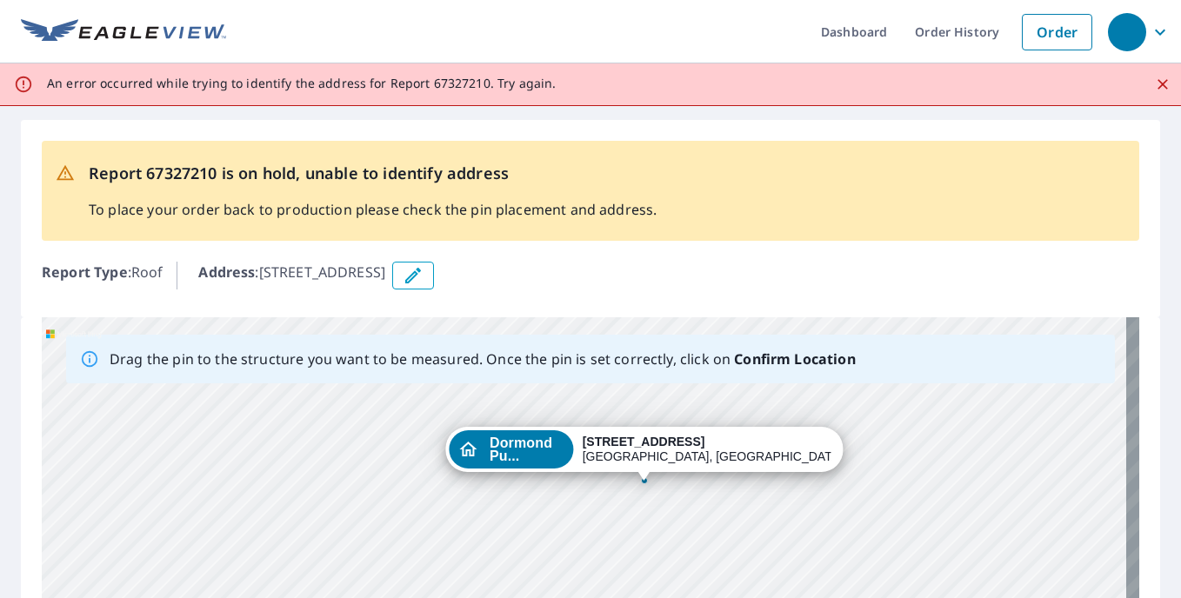
drag, startPoint x: 406, startPoint y: 410, endPoint x: 404, endPoint y: 347, distance: 62.7
click at [404, 347] on div "Drag the pin to the structure you want to be measured. Once the pin is set corr…" at bounding box center [591, 589] width 1098 height 545
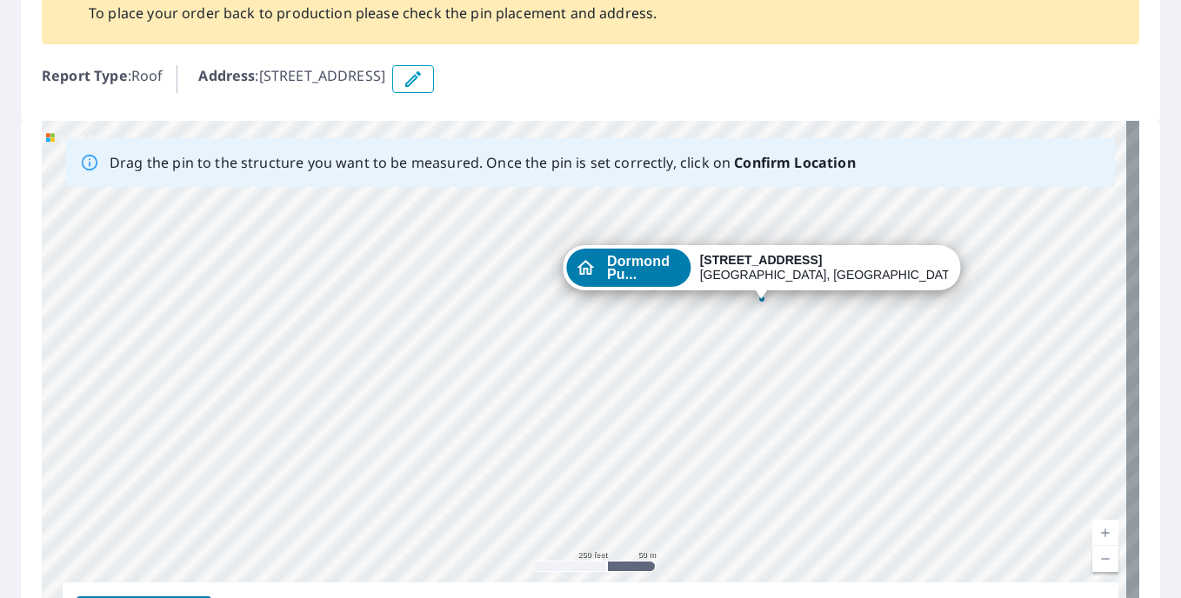
scroll to position [261, 0]
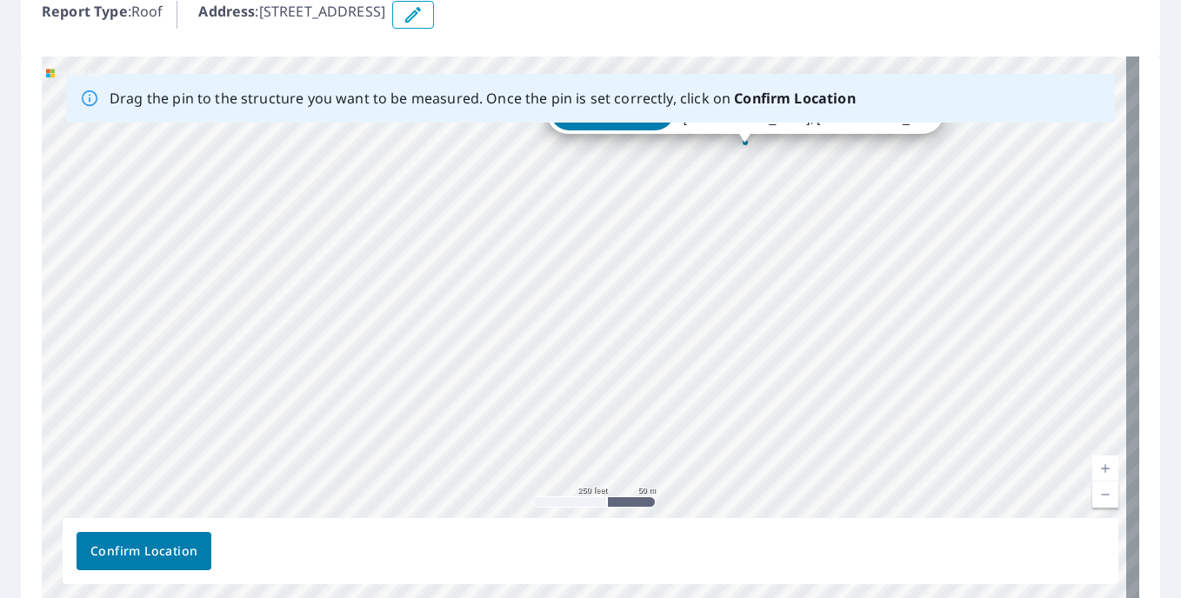
click at [506, 311] on div "Dormond Pu... 3100 Annapolis Ave Pittsburgh, PA 15216" at bounding box center [591, 329] width 1098 height 545
click at [527, 259] on div "Dormond Pu... 3100 Annapolis Ave Pittsburgh, PA 15216" at bounding box center [591, 329] width 1098 height 545
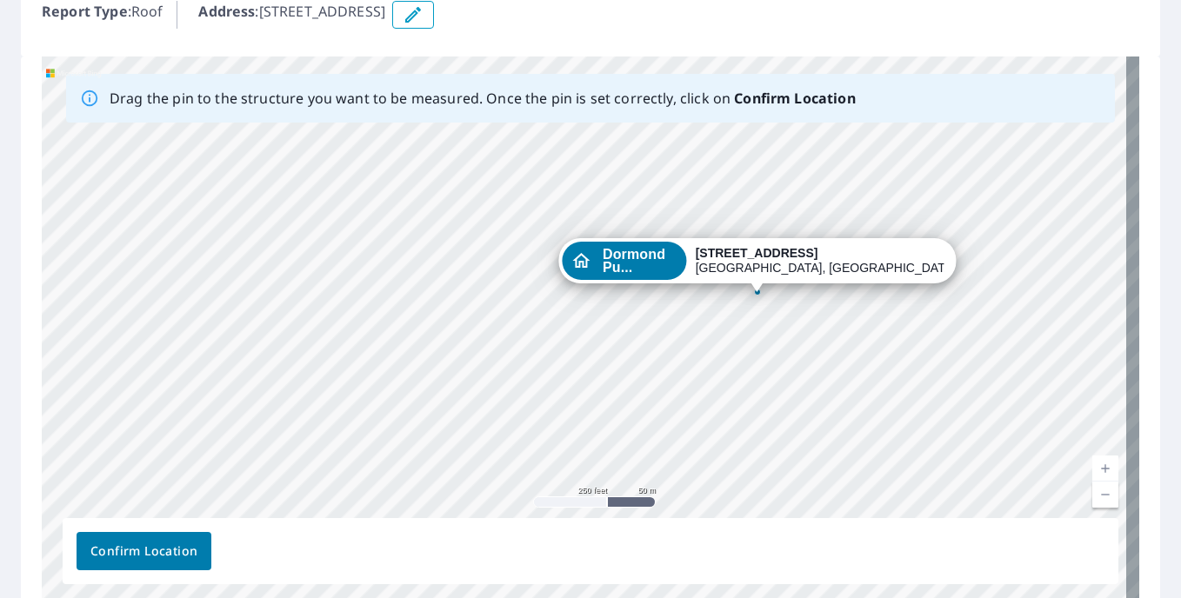
drag, startPoint x: 680, startPoint y: 262, endPoint x: 697, endPoint y: 412, distance: 151.4
click at [697, 412] on div "Dormond Pu... 3100 Annapolis Ave Pittsburgh, PA 15216" at bounding box center [591, 329] width 1098 height 545
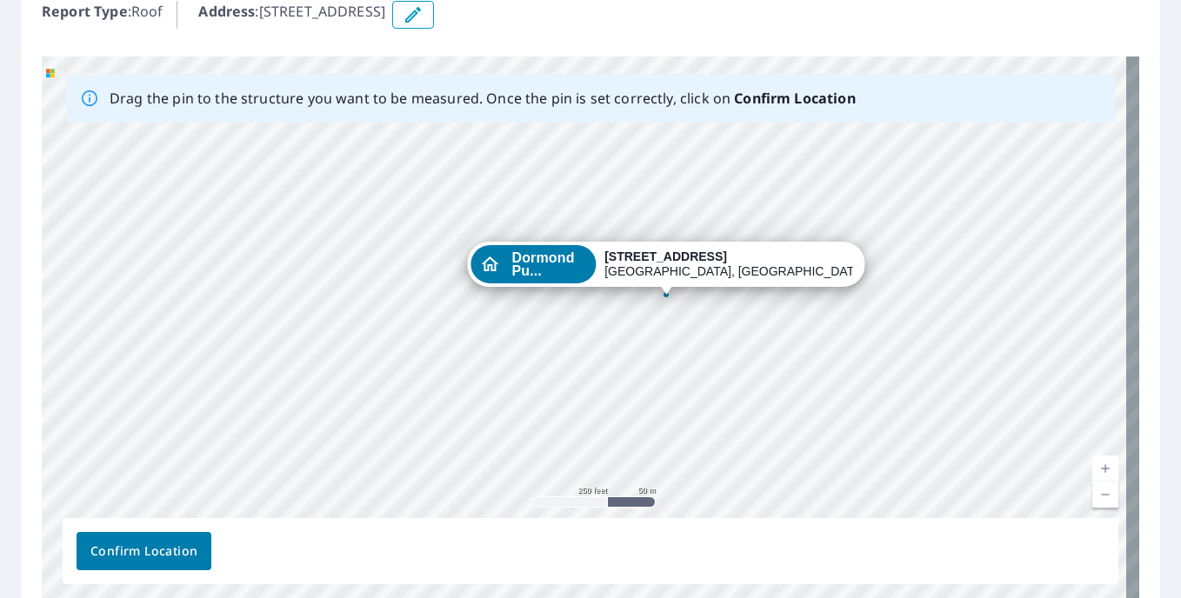
drag, startPoint x: 754, startPoint y: 288, endPoint x: 666, endPoint y: 301, distance: 88.8
click at [666, 301] on div "Dormond Pu... 3100 Annapolis Ave Pittsburgh, PA 15216" at bounding box center [591, 329] width 1098 height 545
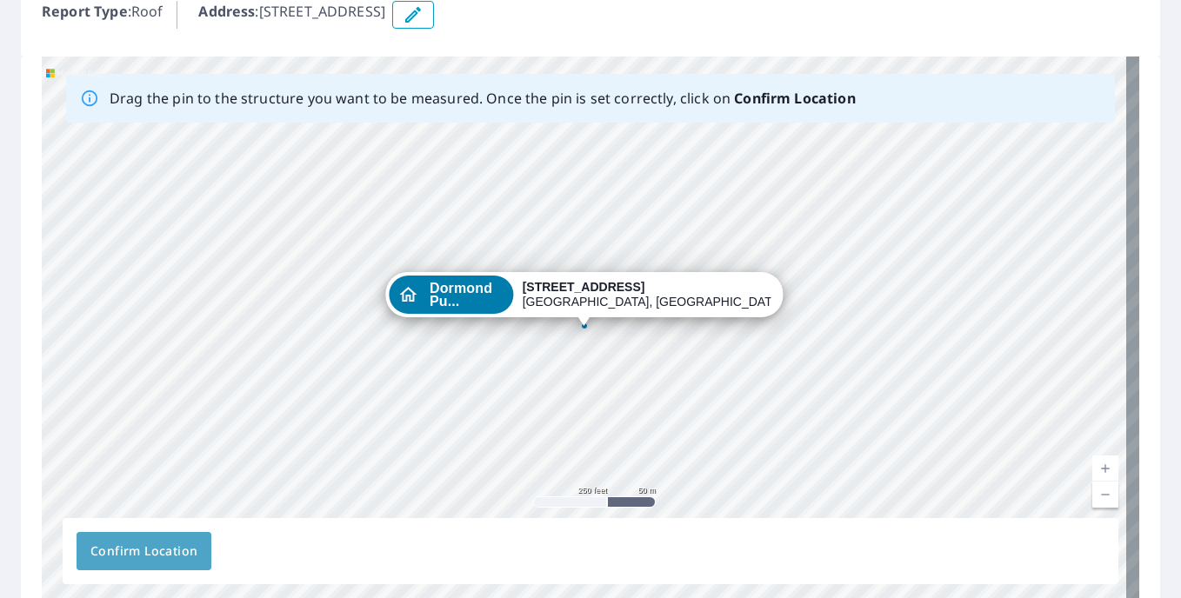
click at [126, 555] on span "Confirm Location" at bounding box center [143, 552] width 107 height 22
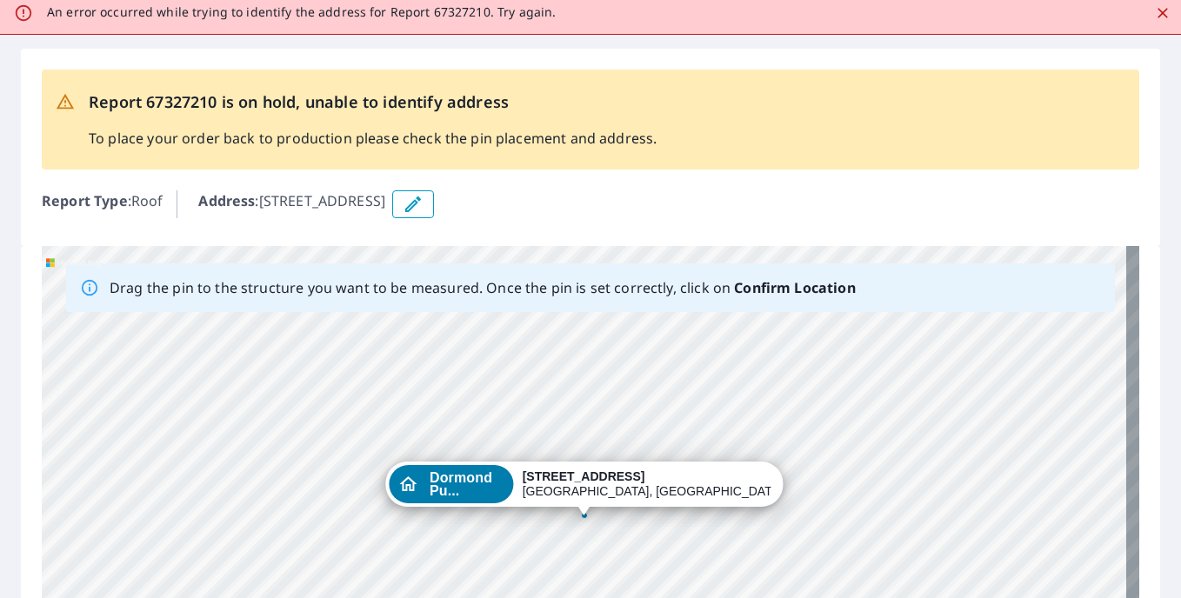
scroll to position [0, 0]
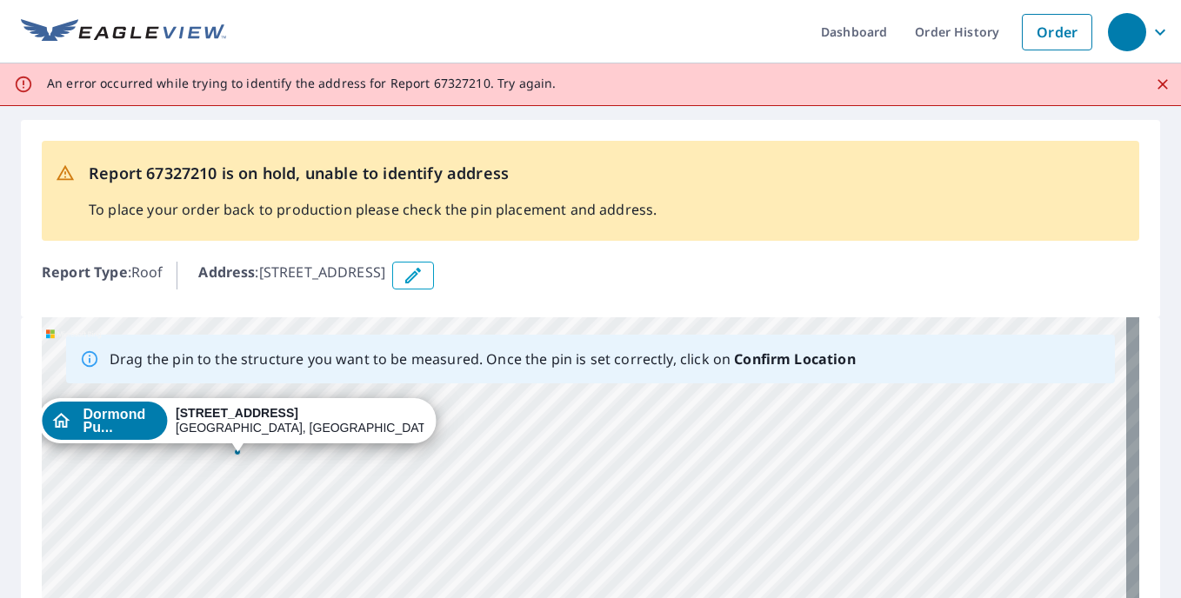
drag, startPoint x: 255, startPoint y: 492, endPoint x: 326, endPoint y: 537, distance: 84.0
click at [326, 537] on div "Dormond Pu... 3100 Annapolis Ave Pittsburgh, PA 15216" at bounding box center [591, 589] width 1098 height 545
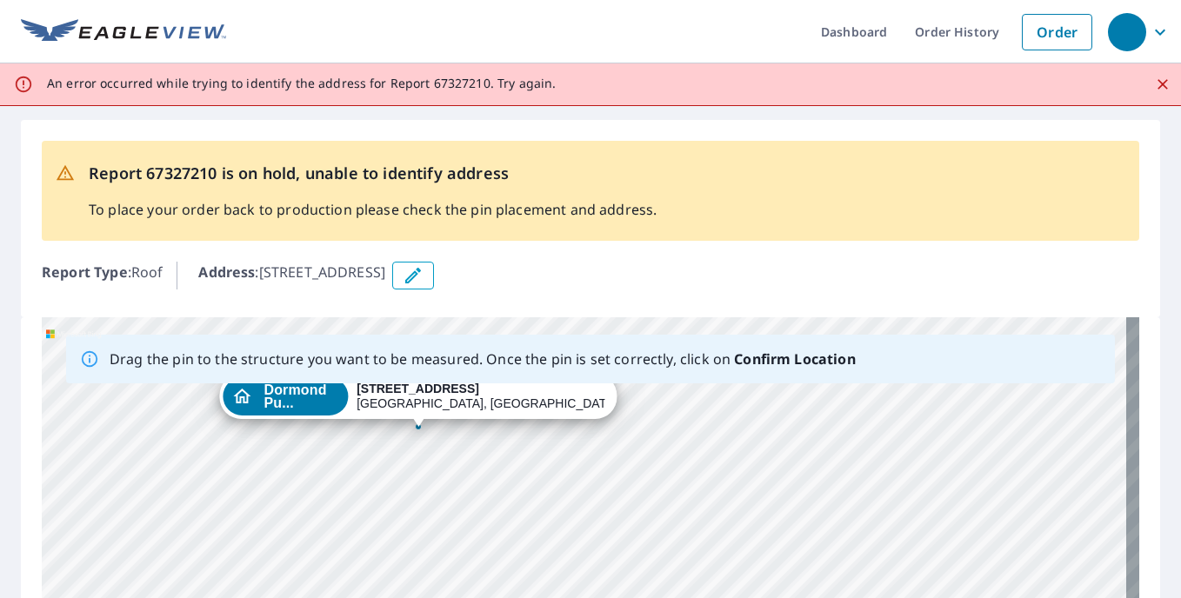
drag, startPoint x: 187, startPoint y: 431, endPoint x: 368, endPoint y: 405, distance: 182.7
click at [368, 405] on div "Dormond Pu... 3100 Annapolis Ave Pittsburgh, PA 15216" at bounding box center [591, 589] width 1098 height 545
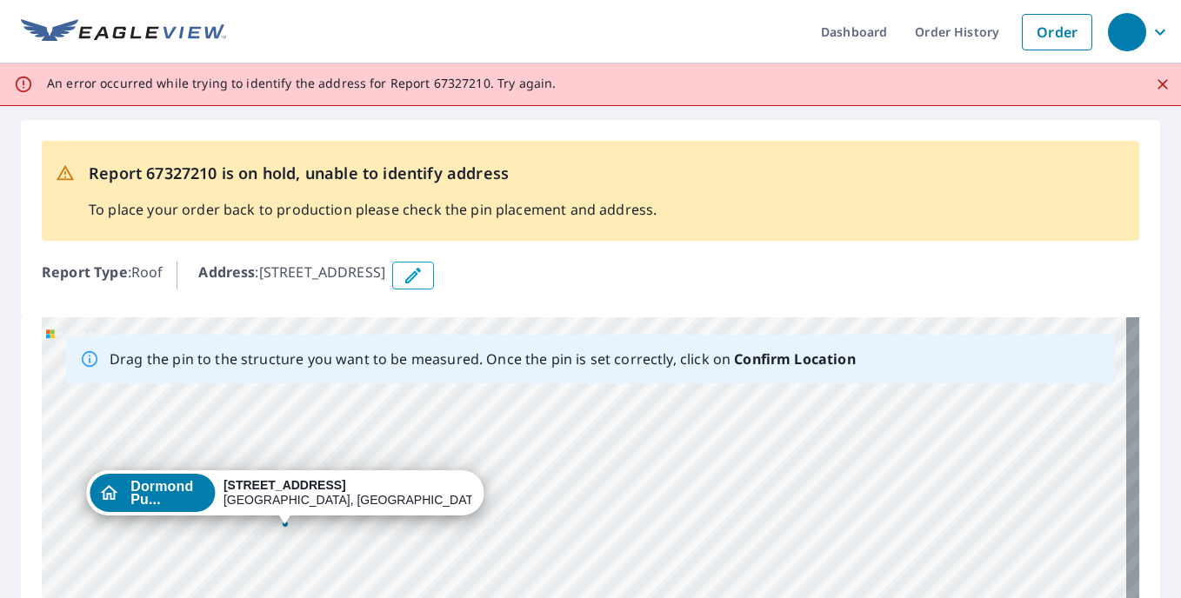
drag, startPoint x: 490, startPoint y: 473, endPoint x: 546, endPoint y: 233, distance: 246.6
click at [544, 237] on div "Report 67327210 is on hold, unable to identify address To place your order back…" at bounding box center [590, 502] width 1181 height 792
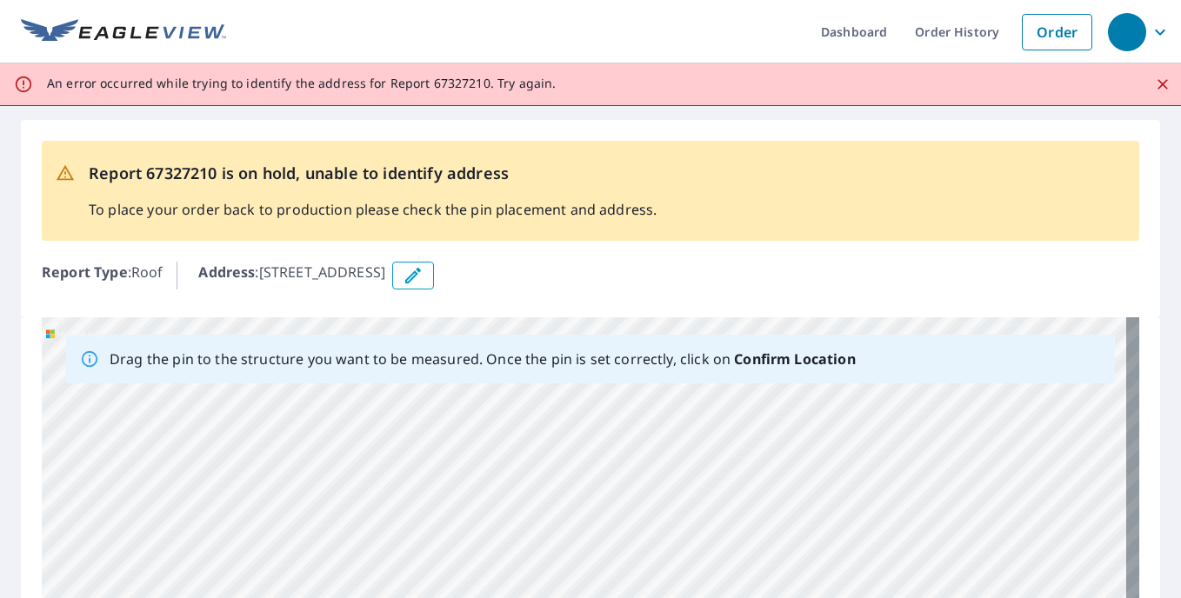
drag, startPoint x: 379, startPoint y: 519, endPoint x: 500, endPoint y: 254, distance: 291.6
click at [495, 260] on div "Report 67327210 is on hold, unable to identify address To place your order back…" at bounding box center [590, 502] width 1181 height 792
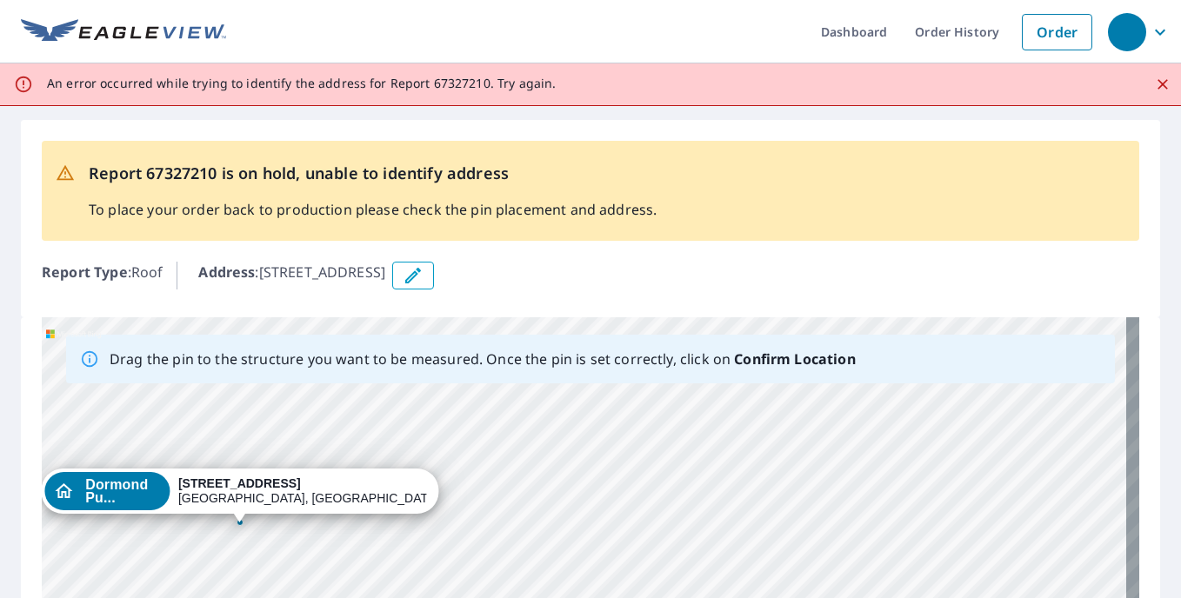
drag, startPoint x: 482, startPoint y: 374, endPoint x: 593, endPoint y: 93, distance: 302.2
click at [586, 116] on div "Report 67327210 is on hold, unable to identify address To place your order back…" at bounding box center [590, 502] width 1181 height 792
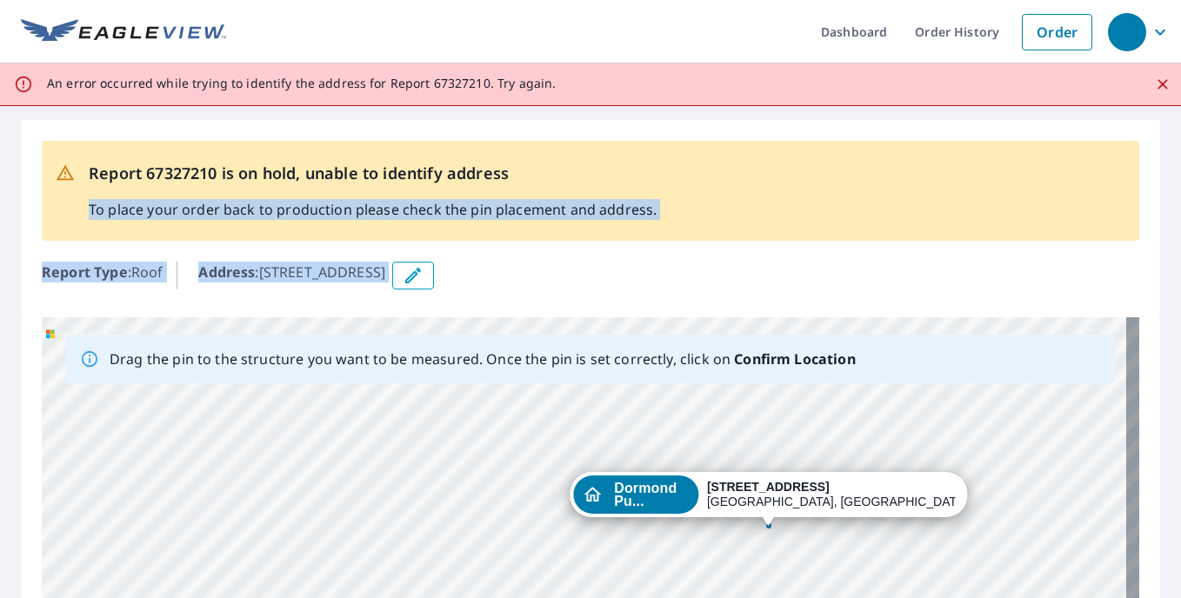
drag, startPoint x: 892, startPoint y: 262, endPoint x: 869, endPoint y: 118, distance: 145.4
click at [869, 118] on div "Report 67327210 is on hold, unable to identify address To place your order back…" at bounding box center [590, 502] width 1181 height 792
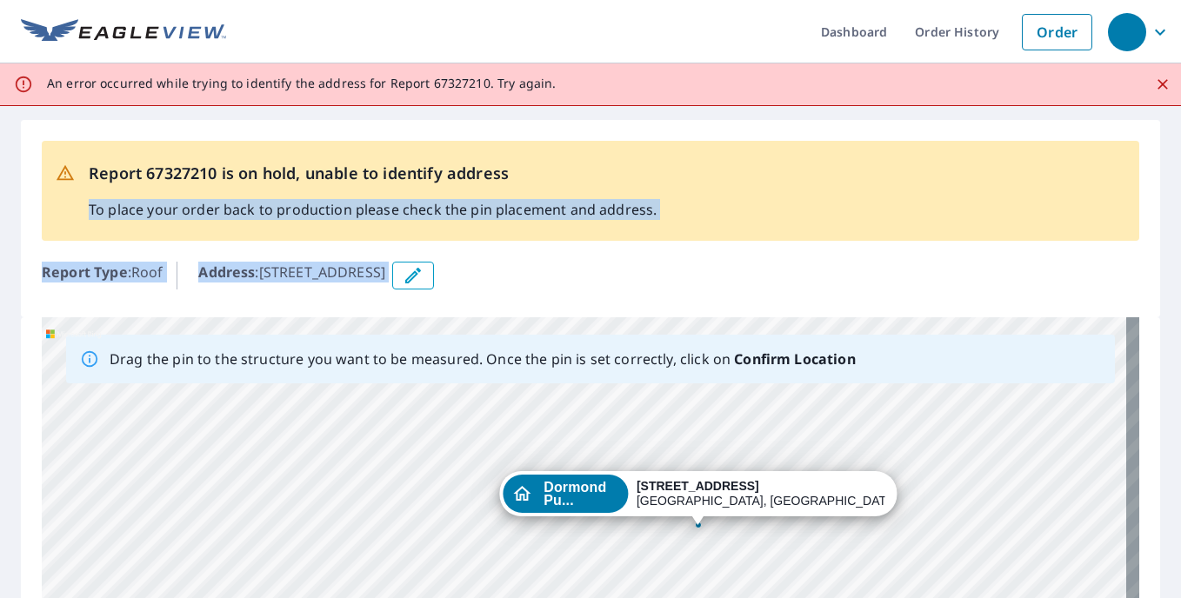
drag, startPoint x: 986, startPoint y: 455, endPoint x: 845, endPoint y: 127, distance: 356.9
click at [852, 138] on div "Report 67327210 is on hold, unable to identify address To place your order back…" at bounding box center [590, 502] width 1181 height 792
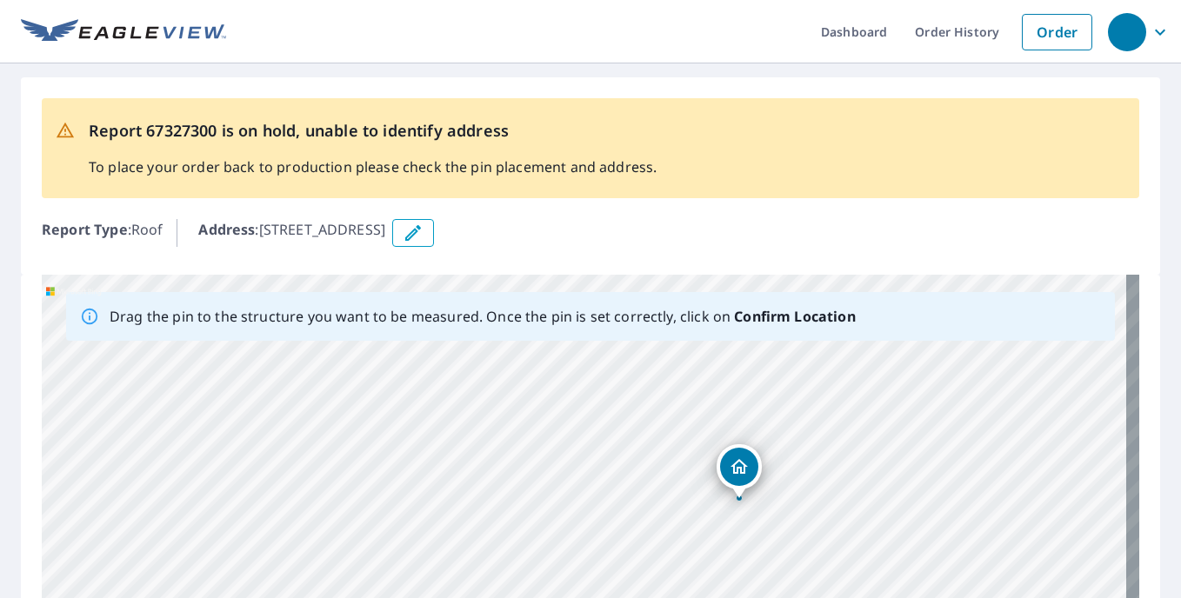
drag, startPoint x: 845, startPoint y: 504, endPoint x: 808, endPoint y: 491, distance: 38.5
click at [808, 491] on div "[STREET_ADDRESS]" at bounding box center [591, 547] width 1098 height 545
drag, startPoint x: 740, startPoint y: 473, endPoint x: 666, endPoint y: 375, distance: 123.0
drag, startPoint x: 625, startPoint y: 469, endPoint x: 805, endPoint y: 347, distance: 216.6
click at [811, 330] on div "Drag the pin to the structure you want to be measured. Once the pin is set corr…" at bounding box center [591, 547] width 1098 height 545
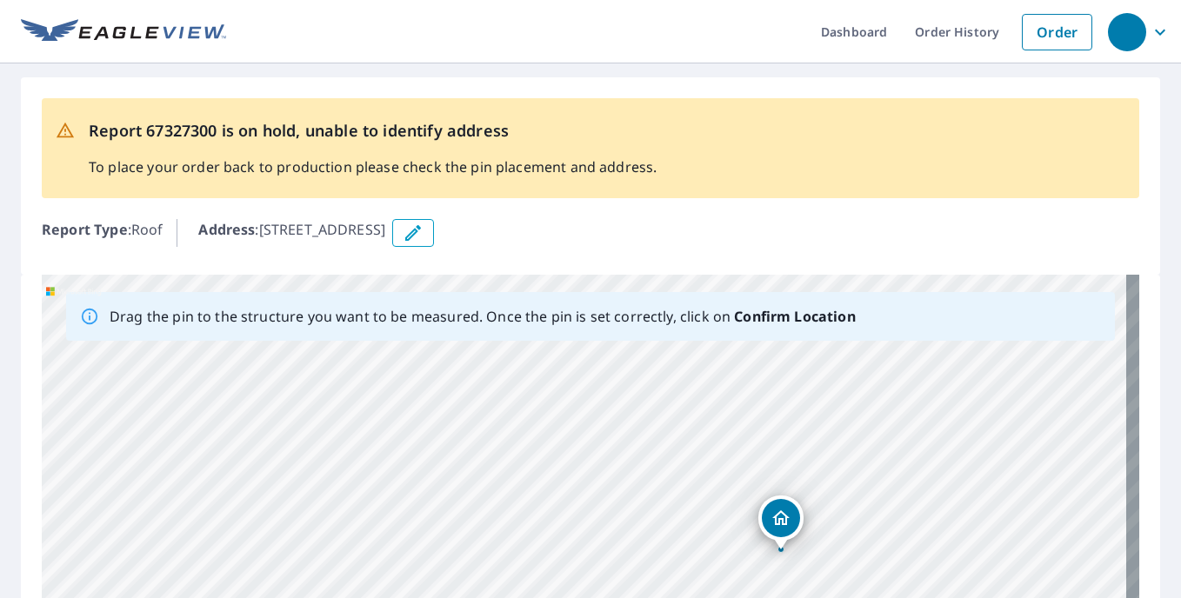
drag, startPoint x: 664, startPoint y: 449, endPoint x: 1021, endPoint y: 214, distance: 427.7
click at [1021, 214] on div "Report 67327300 is on hold, unable to identify address To place your order back…" at bounding box center [590, 459] width 1181 height 792
click at [1007, 251] on div "Report Type : Roof Address : 3100 Annapolis Ave, Pittsburgh, PA, 15216" at bounding box center [591, 233] width 1098 height 42
click at [705, 524] on div "3100 Annapolis Ave Pittsburgh, PA 15216" at bounding box center [591, 547] width 1098 height 545
click at [324, 406] on div "3100 Annapolis Ave Pittsburgh, PA 15216" at bounding box center [591, 547] width 1098 height 545
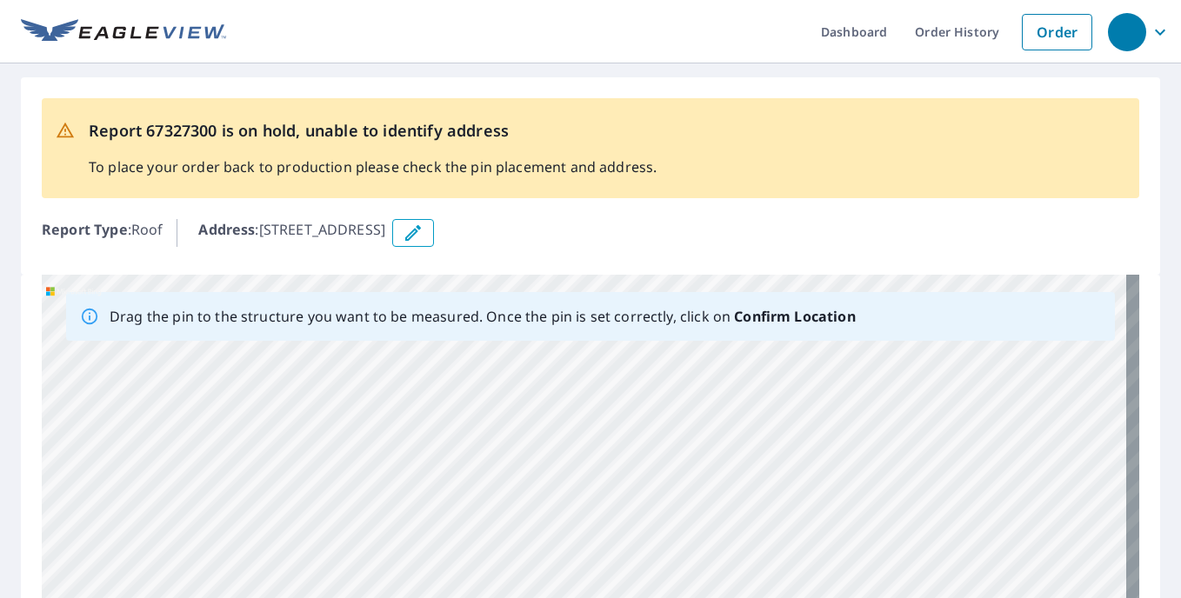
click at [296, 404] on div "3100 Annapolis Ave Pittsburgh, PA 15216" at bounding box center [591, 547] width 1098 height 545
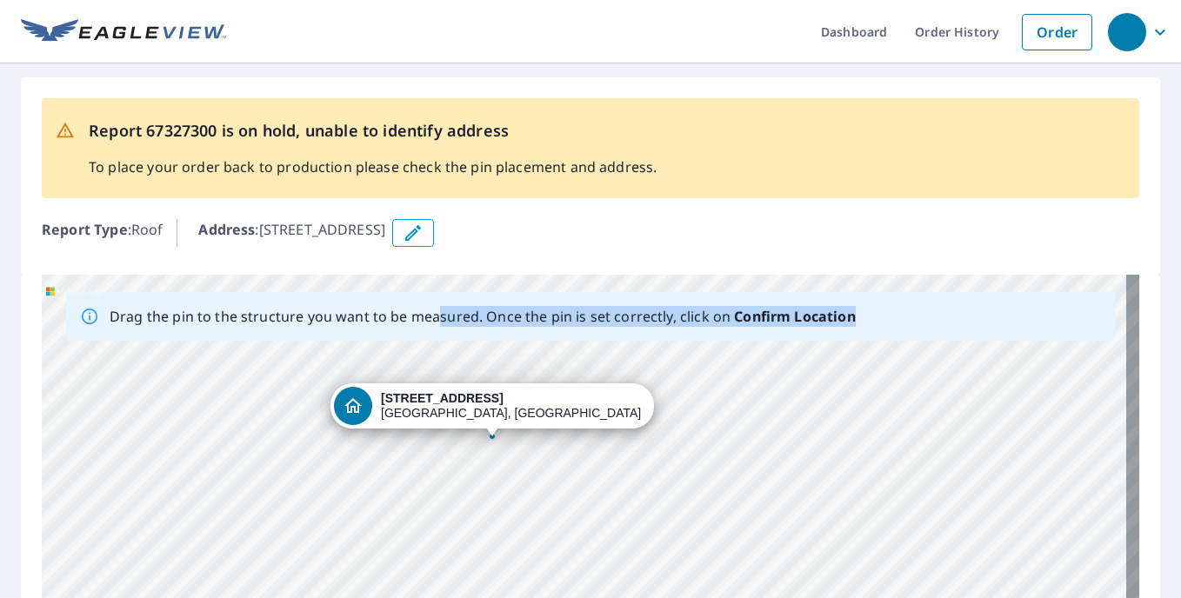
drag, startPoint x: 579, startPoint y: 508, endPoint x: 435, endPoint y: 331, distance: 228.8
click at [435, 331] on div "Drag the pin to the structure you want to be measured. Once the pin is set corr…" at bounding box center [591, 547] width 1098 height 545
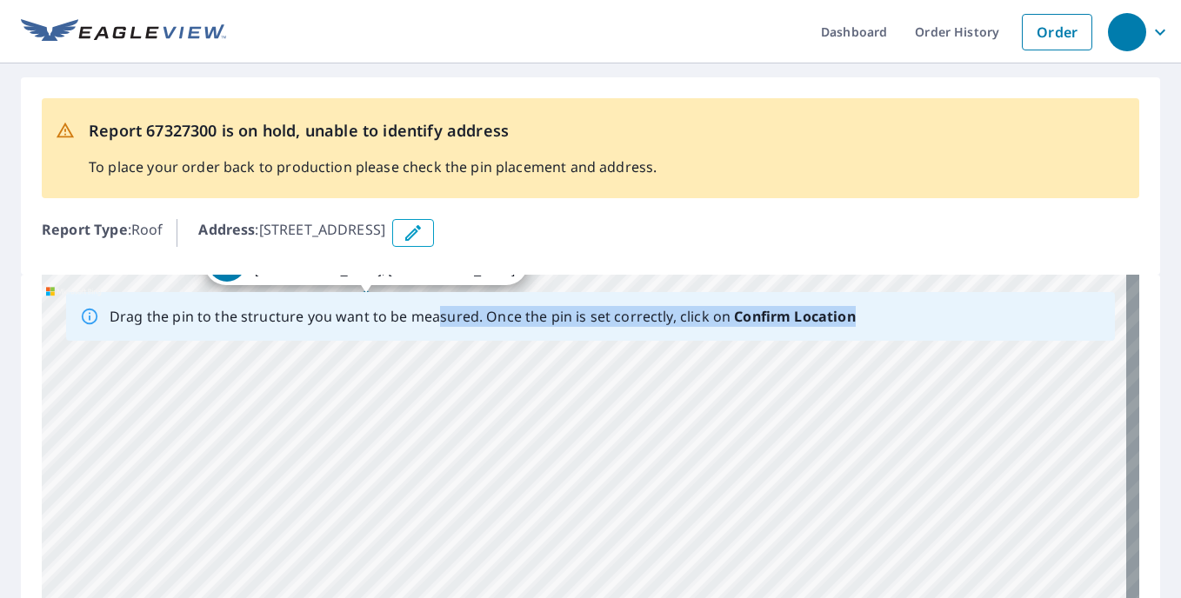
drag, startPoint x: 435, startPoint y: 331, endPoint x: 371, endPoint y: 236, distance: 114.6
click at [371, 236] on div "Report 67327300 is on hold, unable to identify address To place your order back…" at bounding box center [590, 459] width 1181 height 792
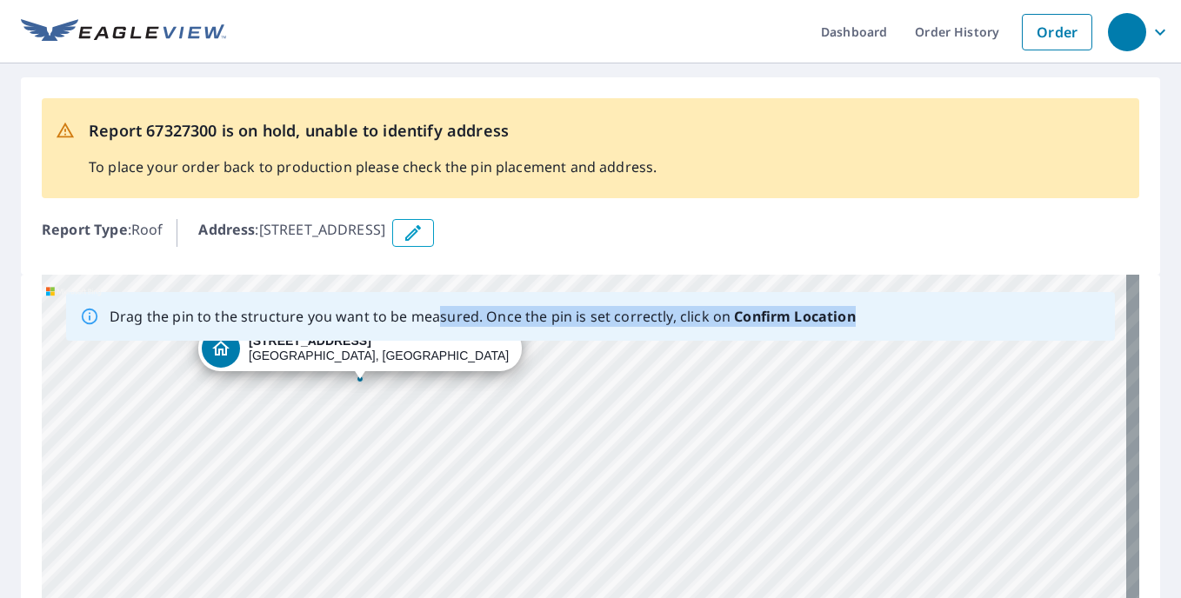
click at [371, 364] on div "3100 Annapolis Ave Pittsburgh, PA 15216" at bounding box center [591, 547] width 1098 height 545
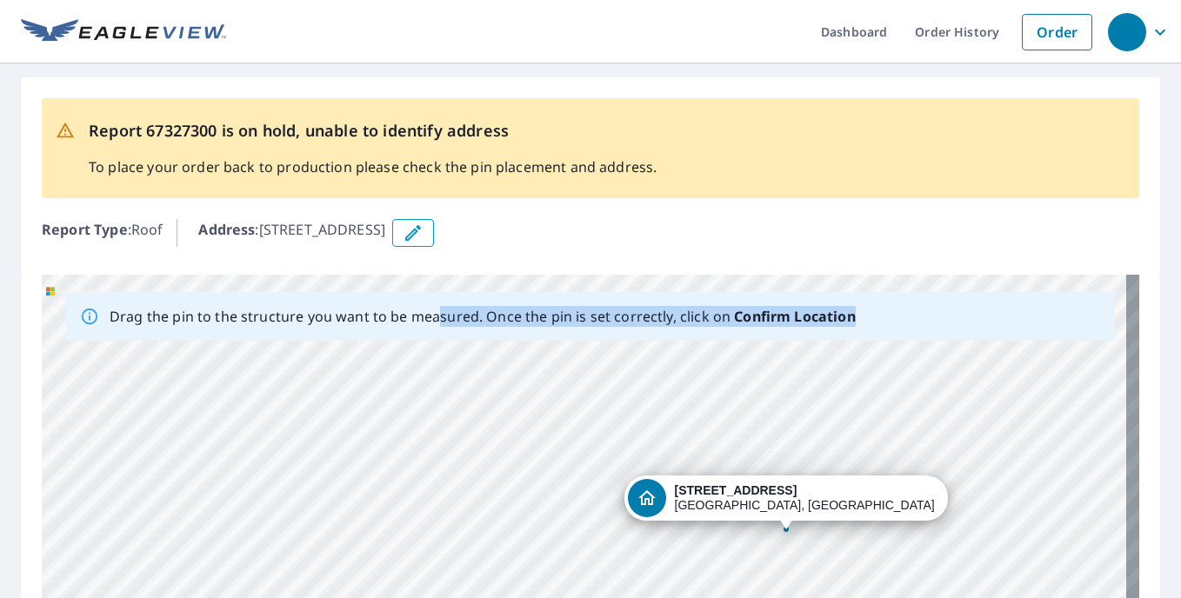
click at [546, 317] on p "Drag the pin to the structure you want to be measured. Once the pin is set corr…" at bounding box center [483, 316] width 746 height 21
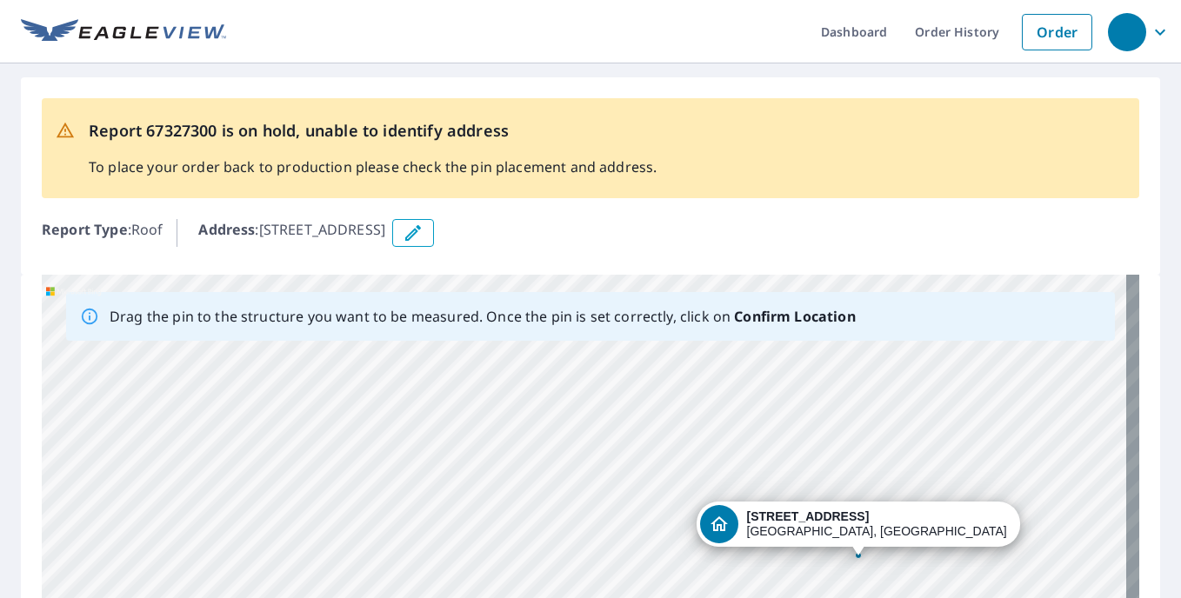
drag, startPoint x: 939, startPoint y: 438, endPoint x: 645, endPoint y: 375, distance: 300.6
click at [645, 375] on div "3100 Annapolis Ave Pittsburgh, PA 15216" at bounding box center [591, 547] width 1098 height 545
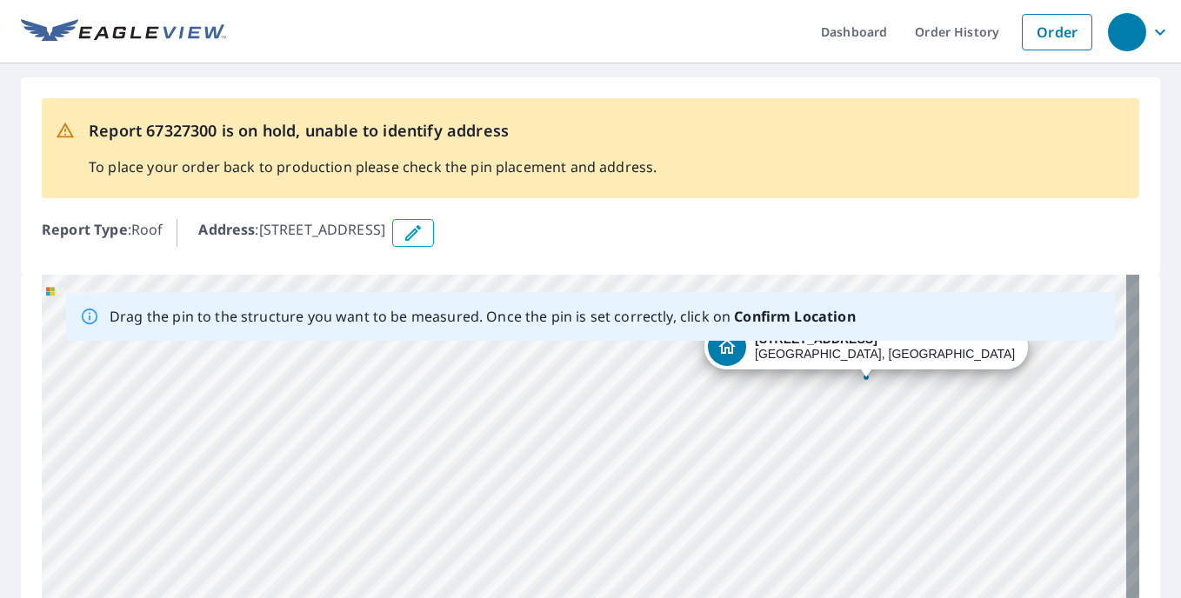
drag, startPoint x: 855, startPoint y: 519, endPoint x: 872, endPoint y: 308, distance: 212.0
click at [872, 308] on div "Drag the pin to the structure you want to be measured. Once the pin is set corr…" at bounding box center [591, 547] width 1098 height 545
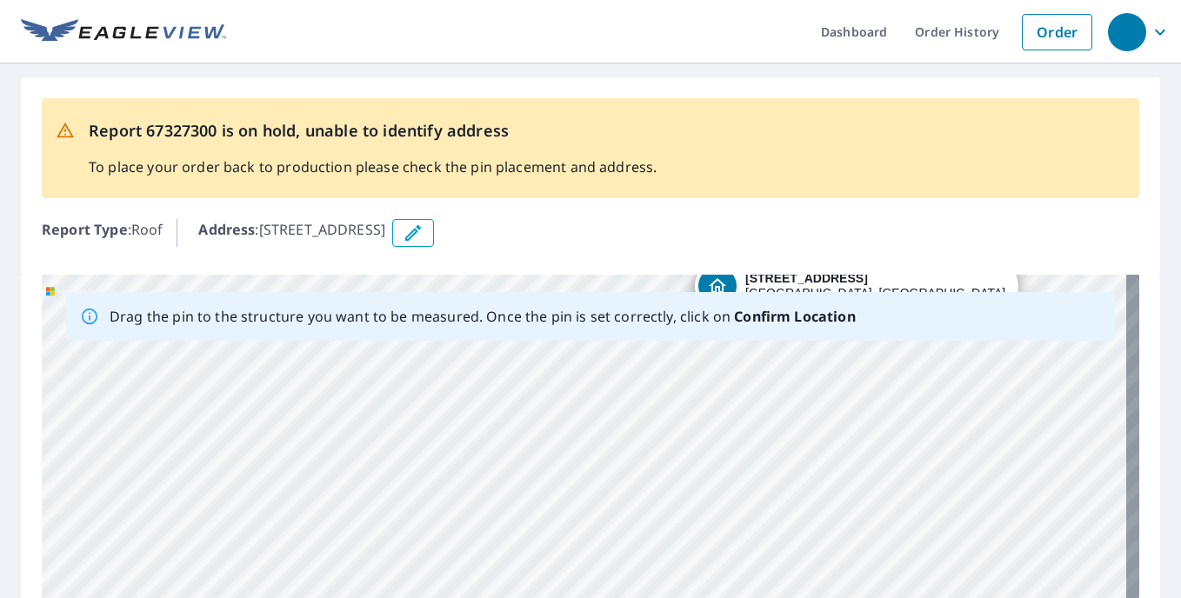
click at [853, 280] on div "3100 Annapolis Ave Pittsburgh, PA 15216" at bounding box center [591, 547] width 1098 height 545
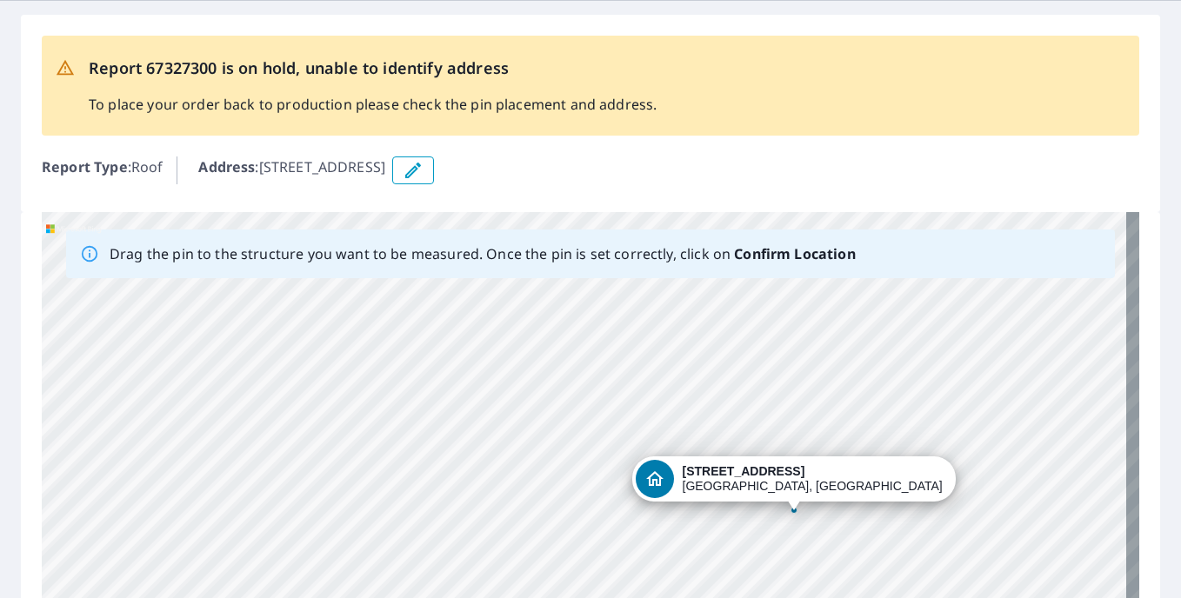
scroll to position [87, 0]
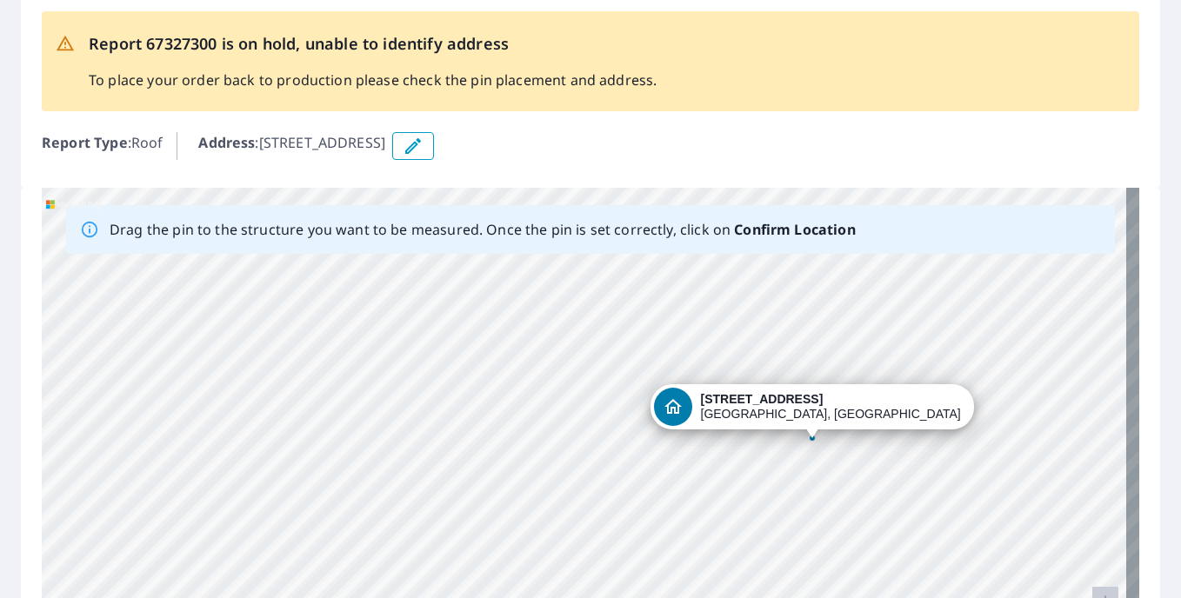
click at [985, 124] on div "Report 67327300 is on hold, unable to identify address To place your order back…" at bounding box center [590, 88] width 1139 height 197
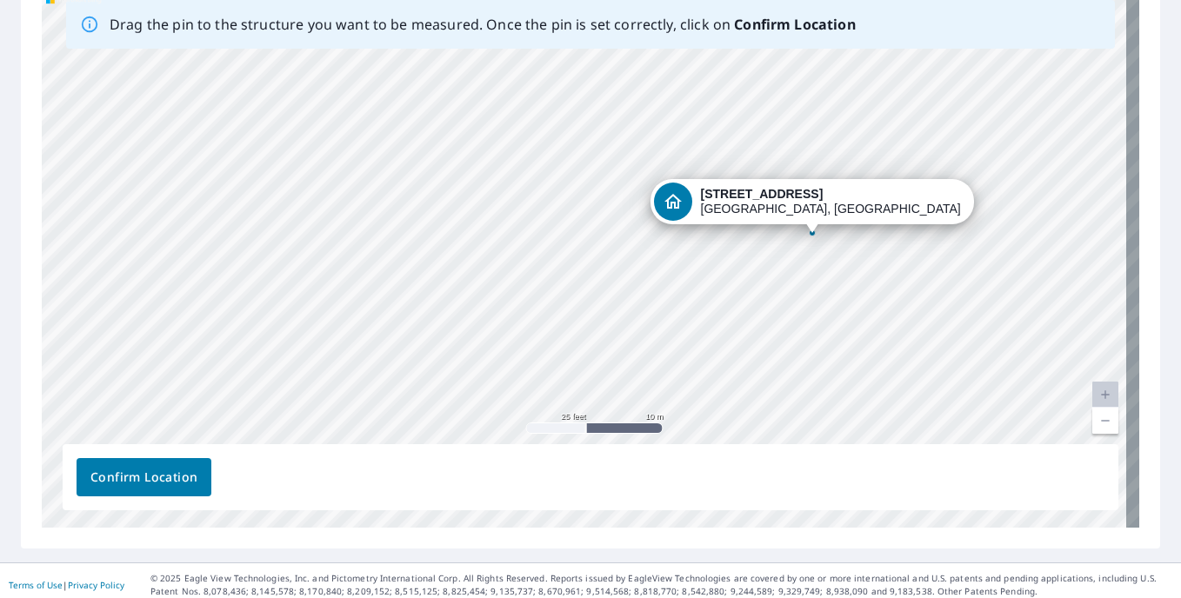
scroll to position [301, 0]
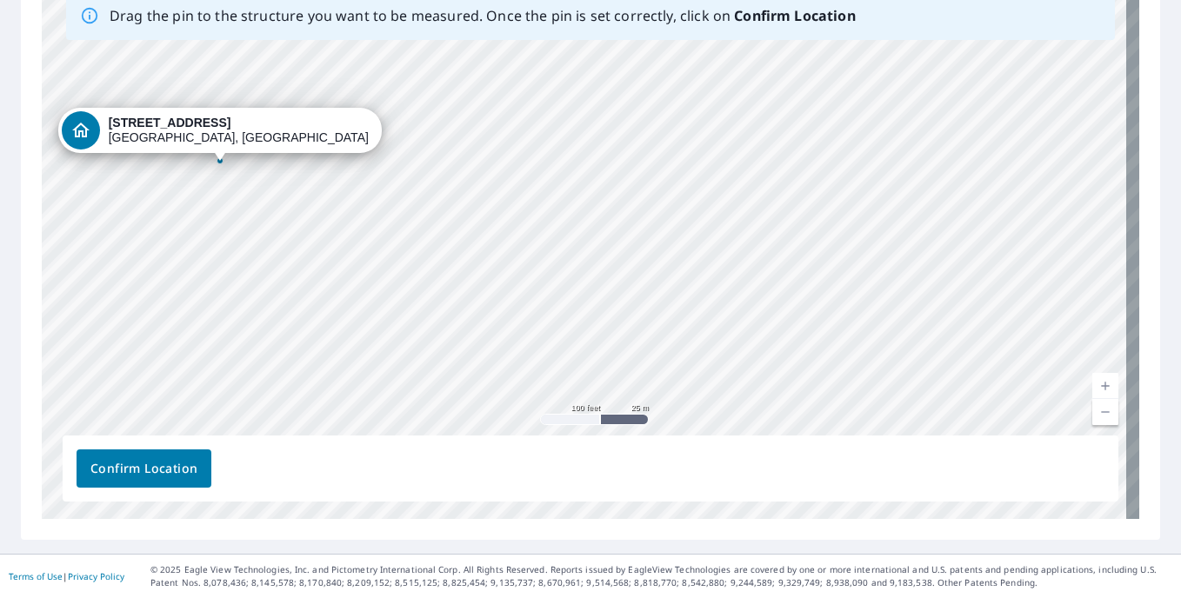
click at [287, 173] on div "3100 Annapolis Ave Pittsburgh, PA 15216" at bounding box center [591, 246] width 1098 height 545
click at [161, 463] on span "Confirm Location" at bounding box center [143, 469] width 107 height 22
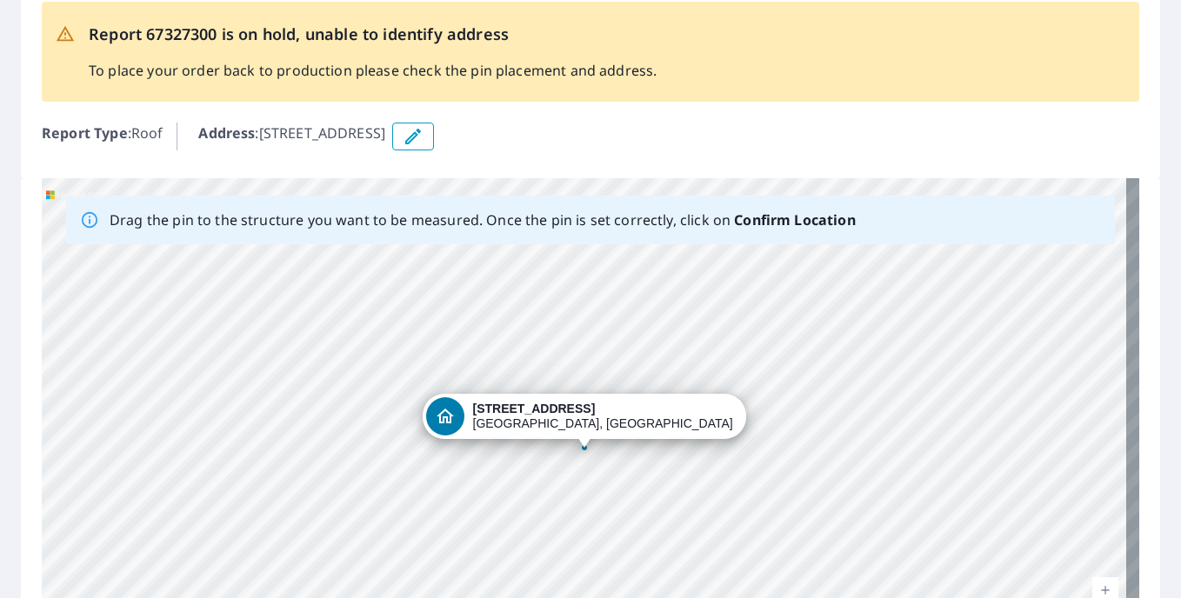
scroll to position [0, 0]
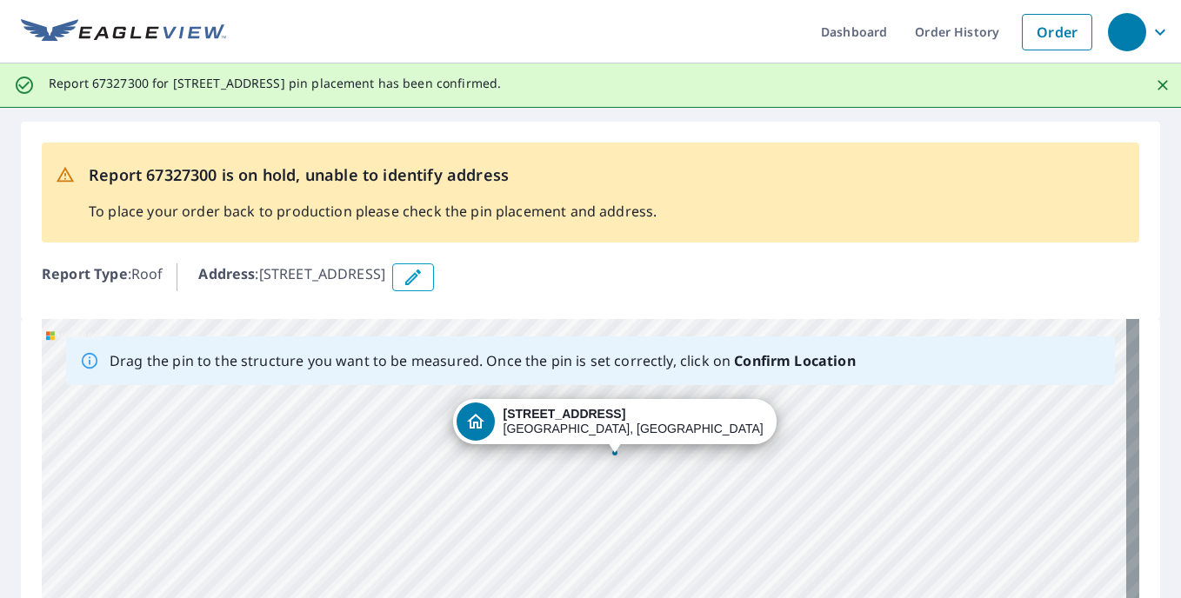
drag, startPoint x: 772, startPoint y: 453, endPoint x: 798, endPoint y: 311, distance: 145.0
click at [798, 311] on div "Report 67327300 is on hold, unable to identify address To place your order back…" at bounding box center [590, 504] width 1181 height 792
